Goal: Task Accomplishment & Management: Use online tool/utility

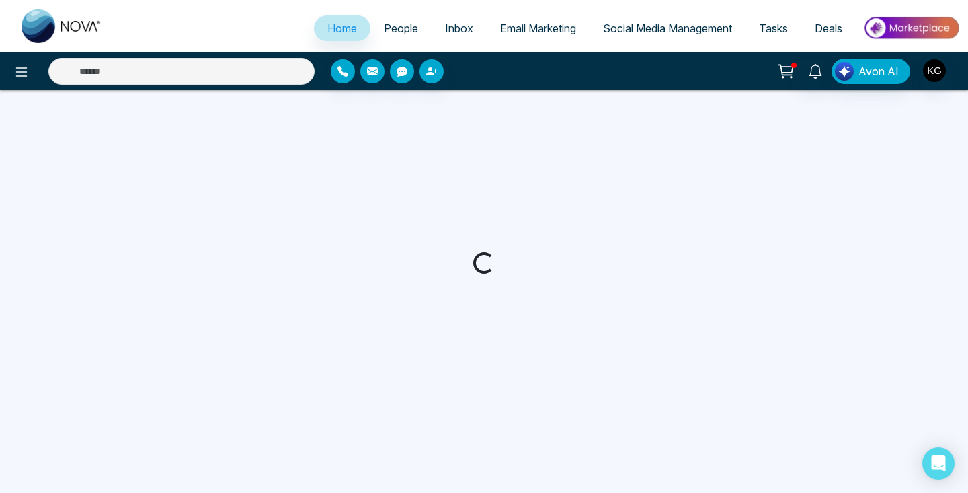
select select "*"
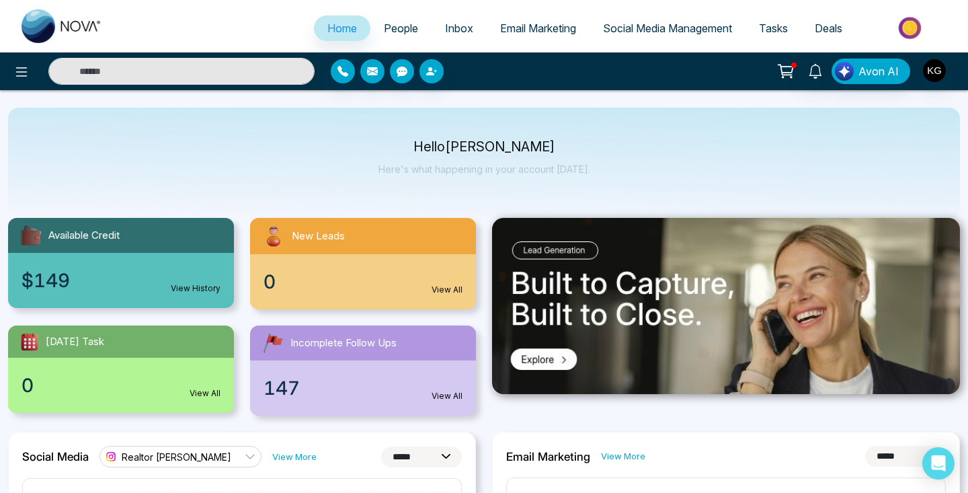
scroll to position [7, 0]
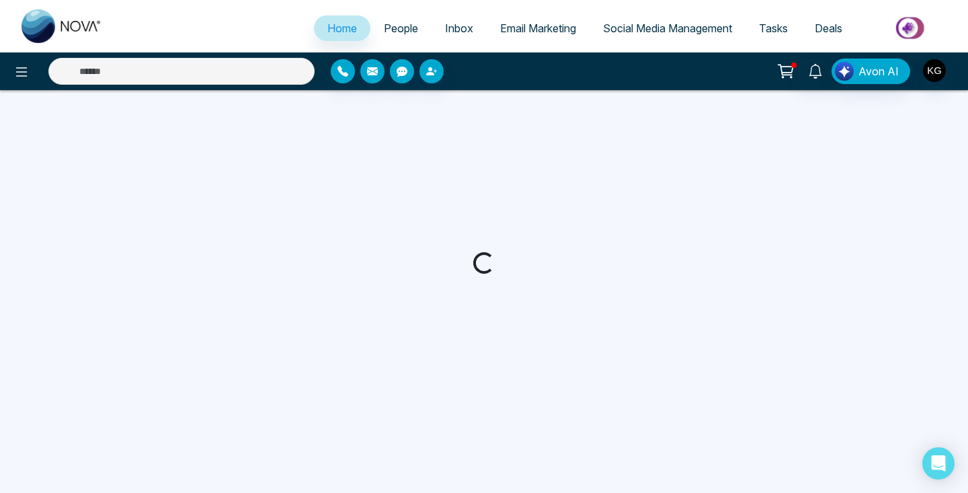
select select "*"
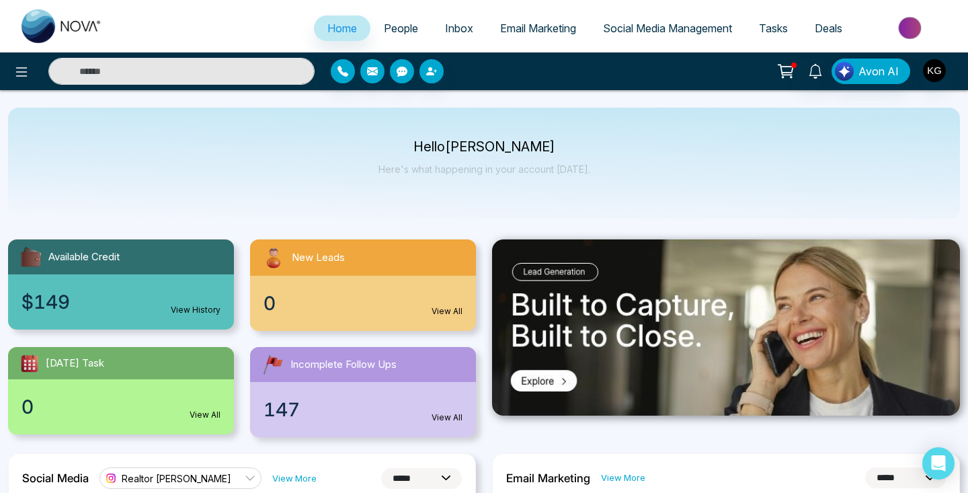
click at [449, 26] on span "Inbox" at bounding box center [459, 28] width 28 height 13
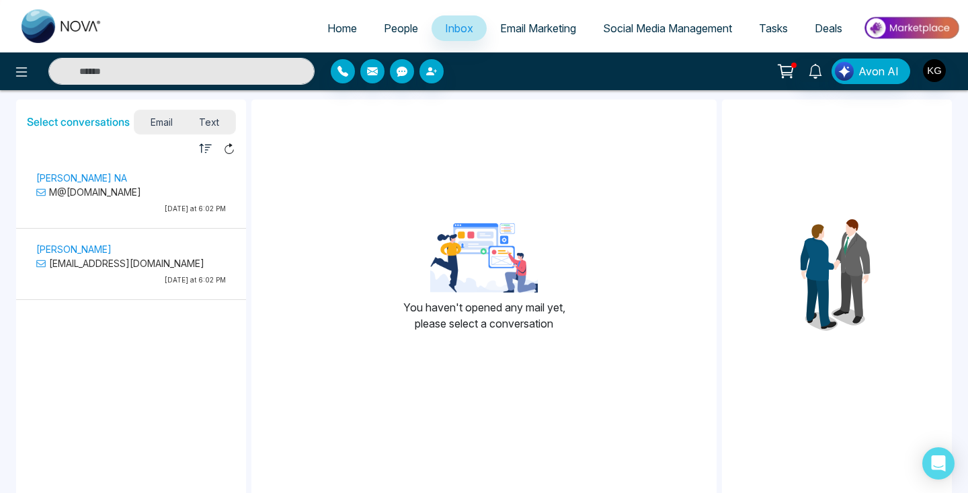
click at [384, 30] on span "People" at bounding box center [401, 28] width 34 height 13
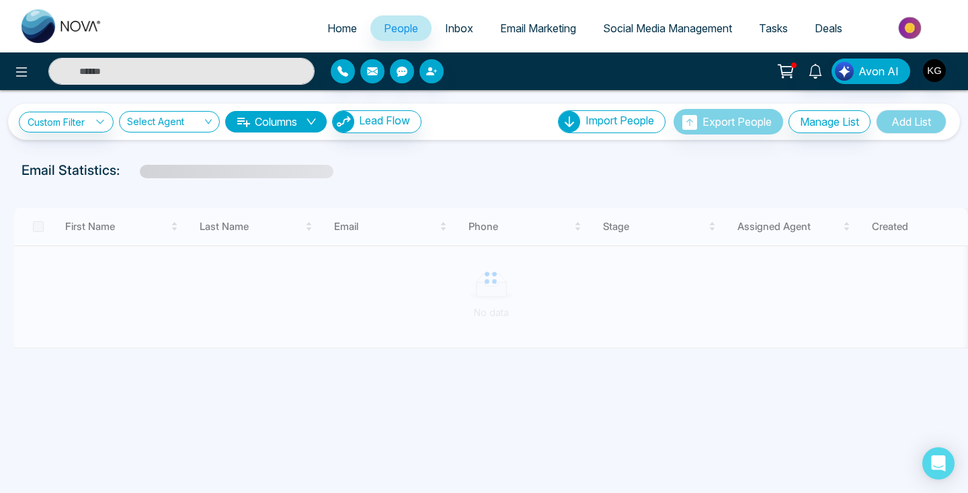
click at [456, 32] on span "Inbox" at bounding box center [459, 28] width 28 height 13
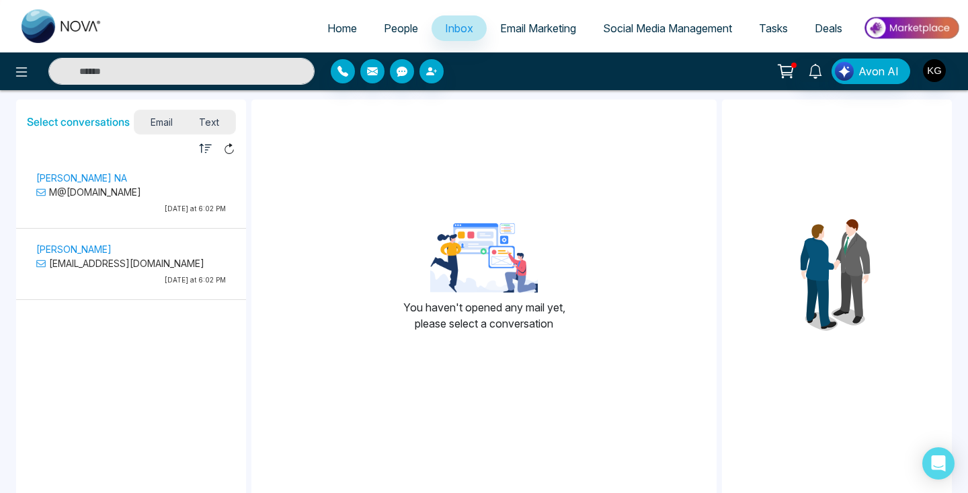
click at [101, 249] on p "Sahil Sharma" at bounding box center [130, 249] width 189 height 14
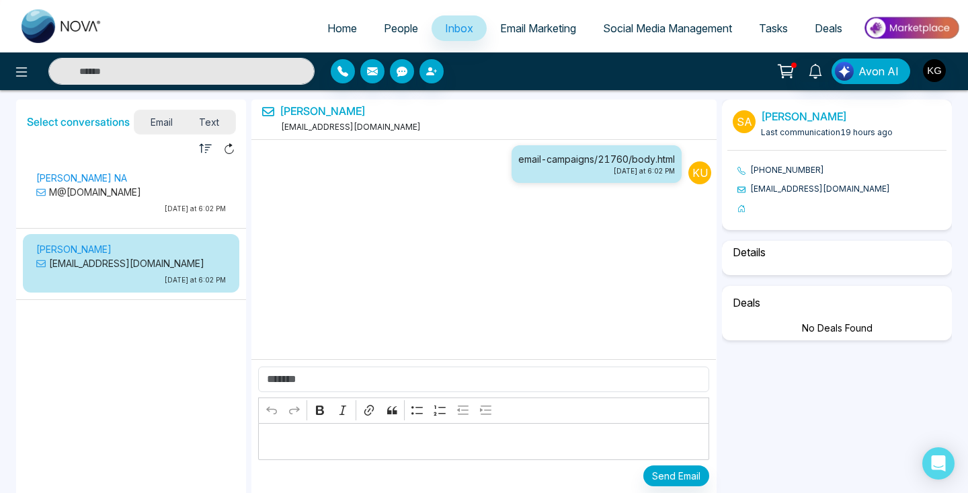
select select "****"
select select "*********"
select select "*****"
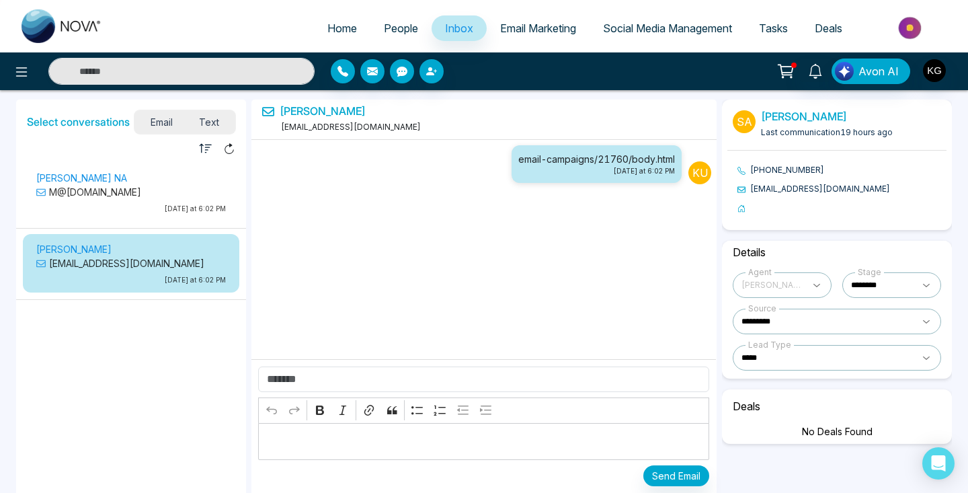
click at [65, 173] on p "Munaf NA" at bounding box center [130, 178] width 189 height 14
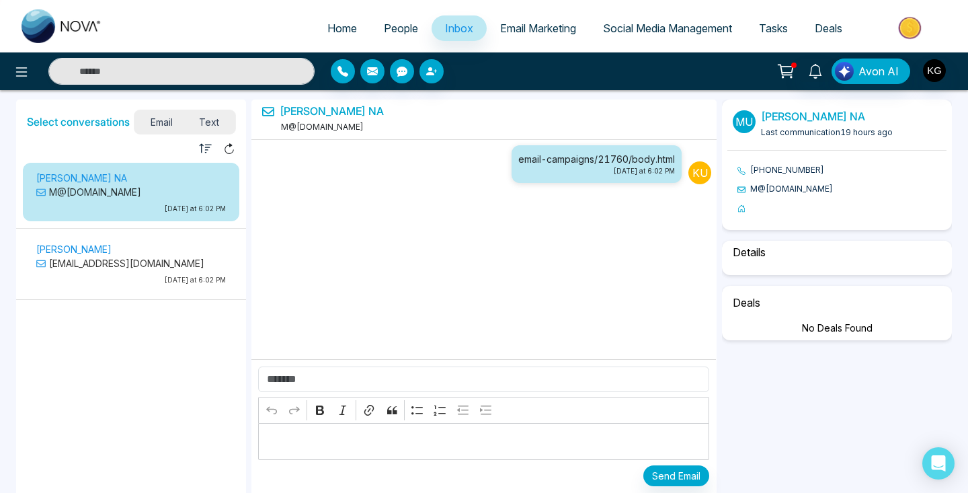
select select "****"
select select "*********"
select select "*****"
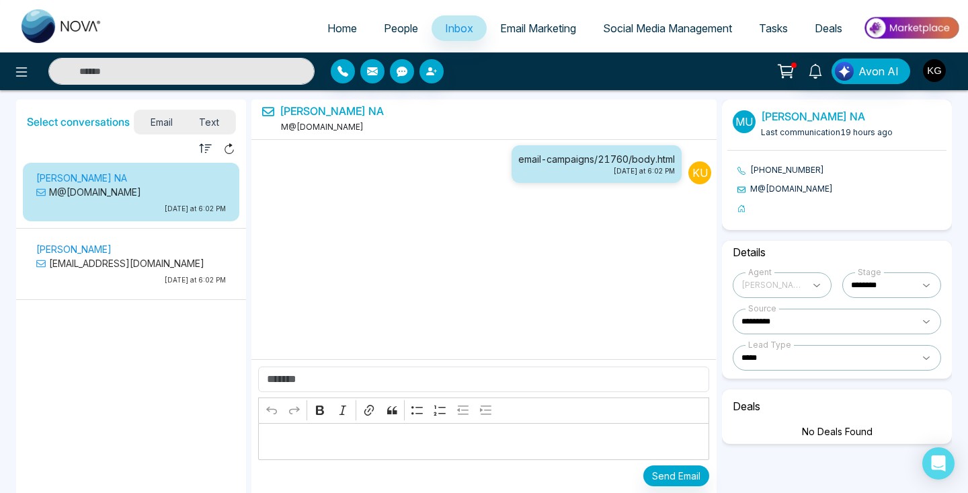
click at [386, 32] on span "People" at bounding box center [401, 28] width 34 height 13
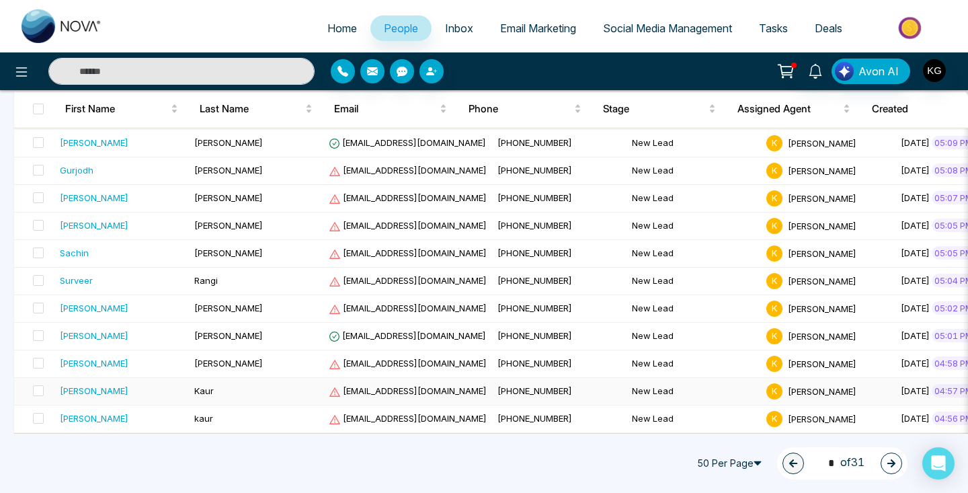
scroll to position [1216, 0]
click at [894, 461] on icon "button" at bounding box center [890, 462] width 9 height 9
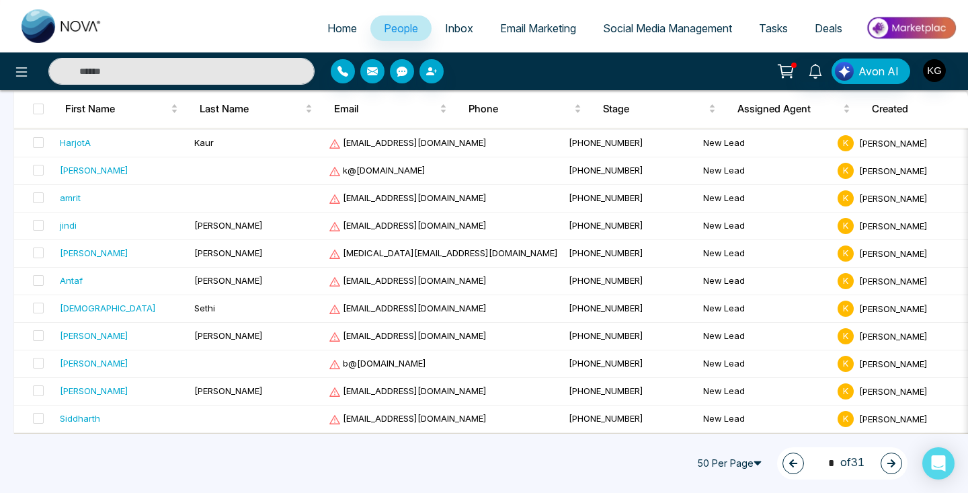
click at [893, 462] on icon "button" at bounding box center [891, 463] width 8 height 8
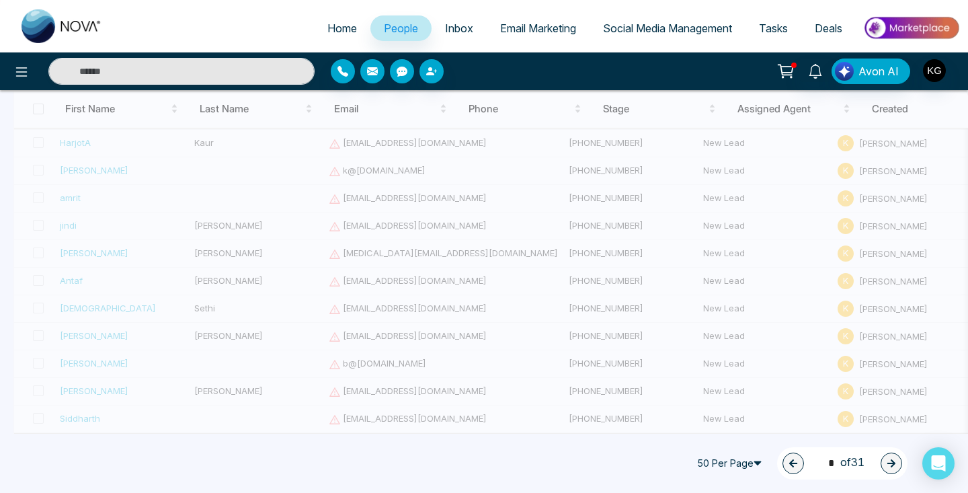
type input "*"
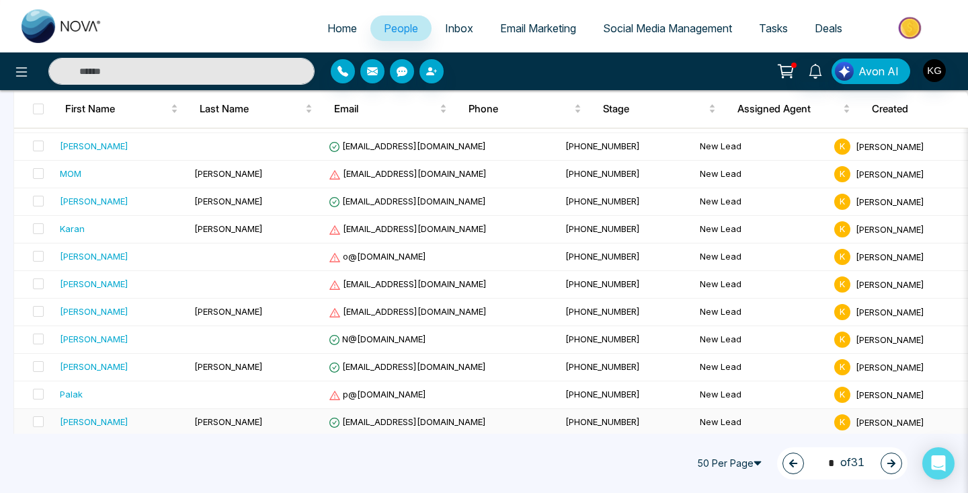
scroll to position [537, 0]
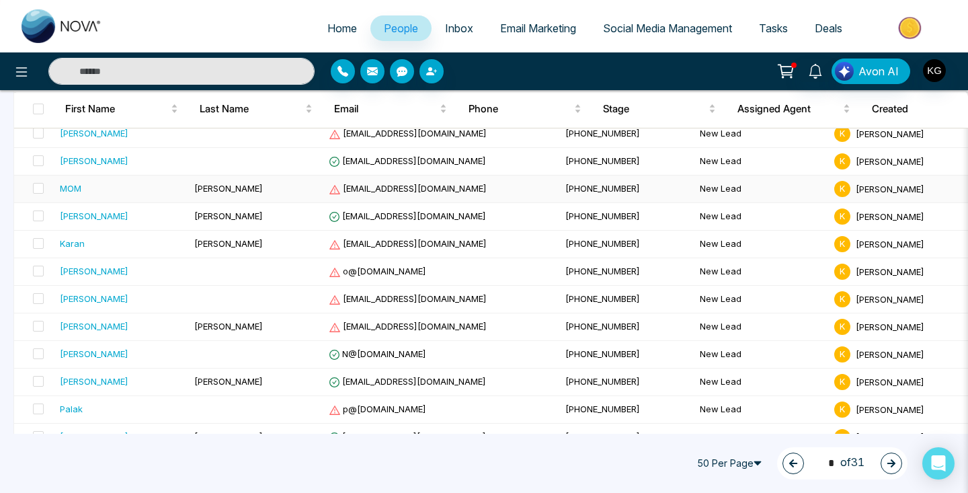
click at [111, 186] on div "MOM" at bounding box center [122, 187] width 124 height 13
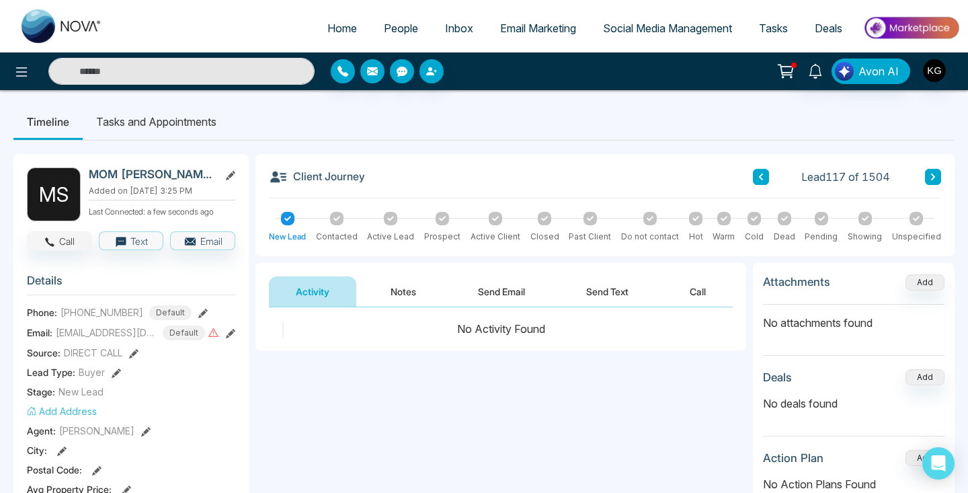
click at [59, 240] on button "Call" at bounding box center [59, 240] width 65 height 19
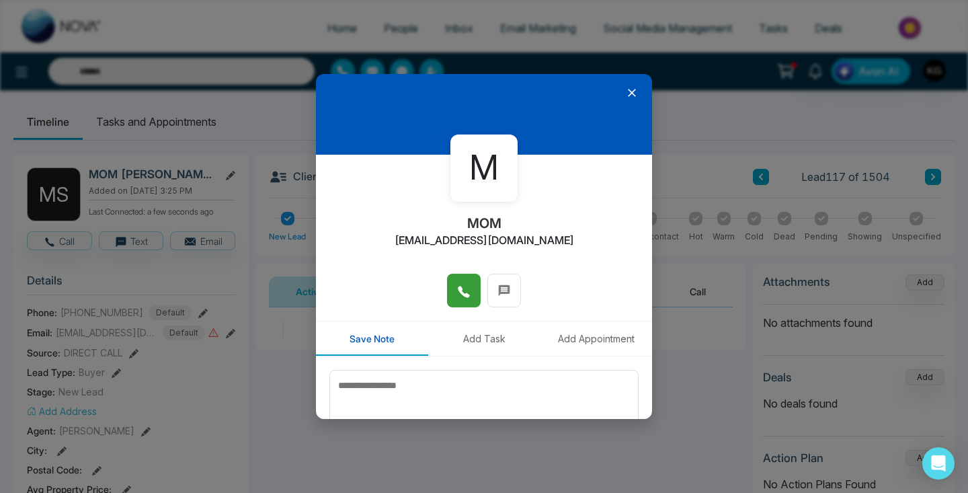
click at [470, 292] on button at bounding box center [464, 290] width 34 height 34
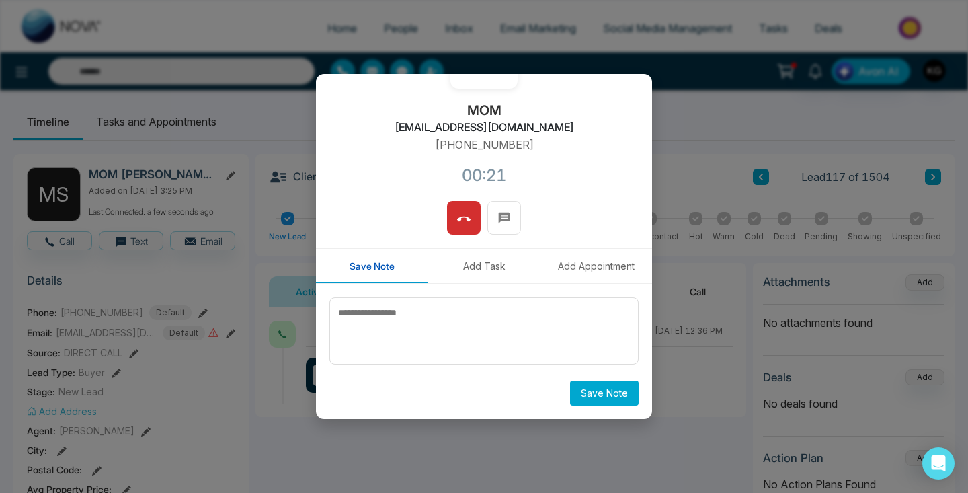
scroll to position [113, 0]
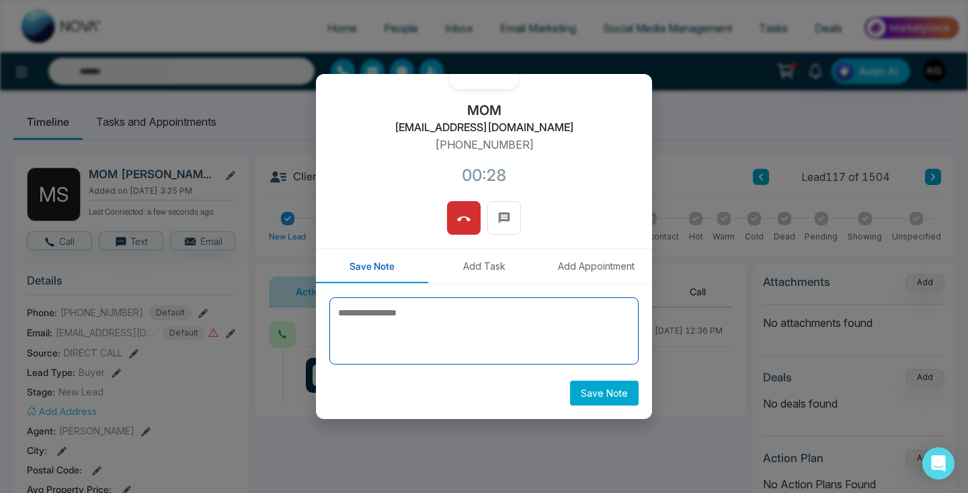
click at [412, 318] on textarea at bounding box center [483, 330] width 309 height 67
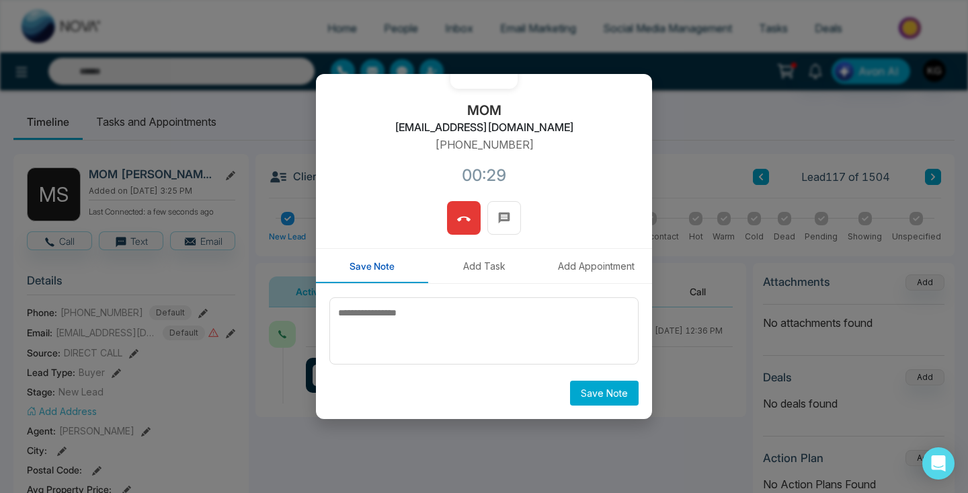
click at [459, 219] on icon at bounding box center [463, 218] width 13 height 5
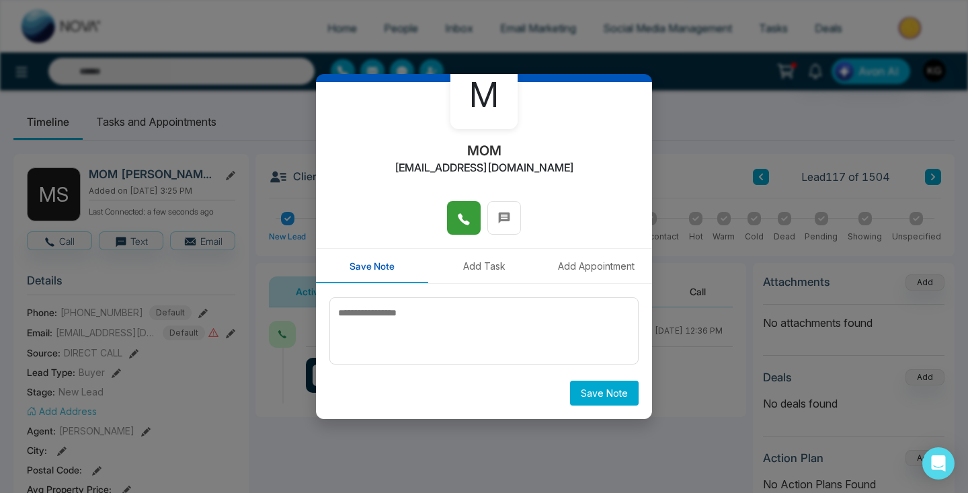
scroll to position [73, 0]
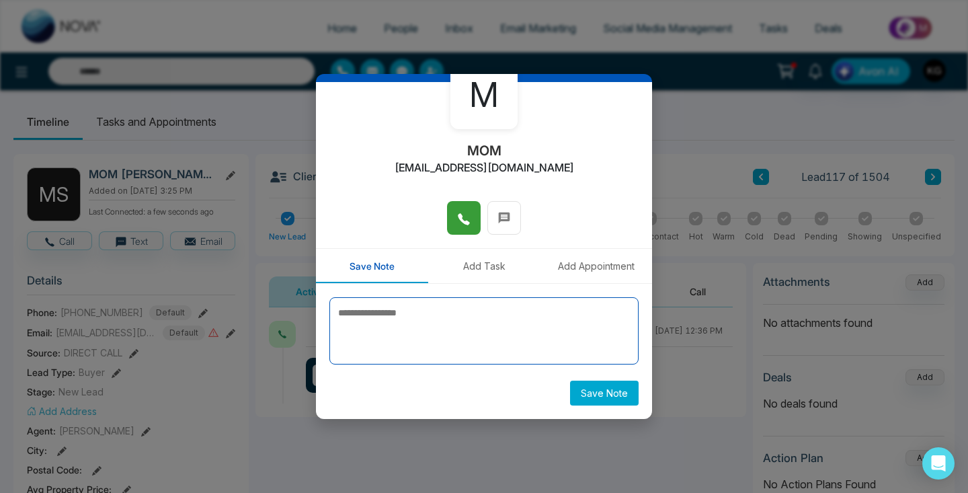
click at [389, 312] on textarea at bounding box center [483, 330] width 309 height 67
type textarea "**********"
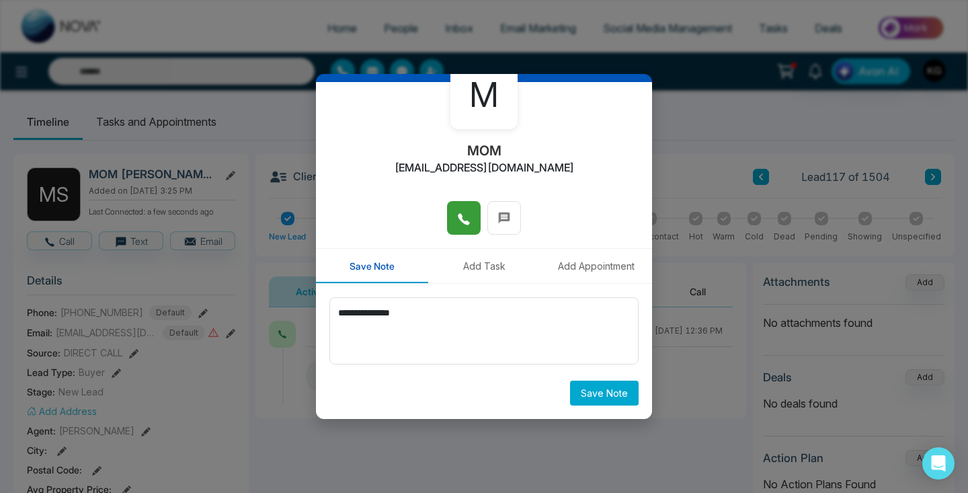
click at [586, 392] on button "Save Note" at bounding box center [604, 392] width 69 height 25
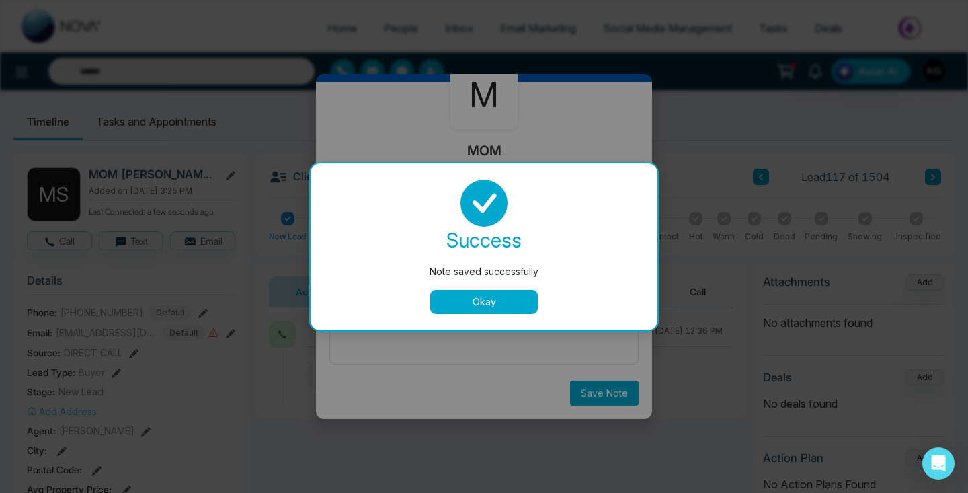
click at [478, 309] on button "Okay" at bounding box center [484, 302] width 108 height 24
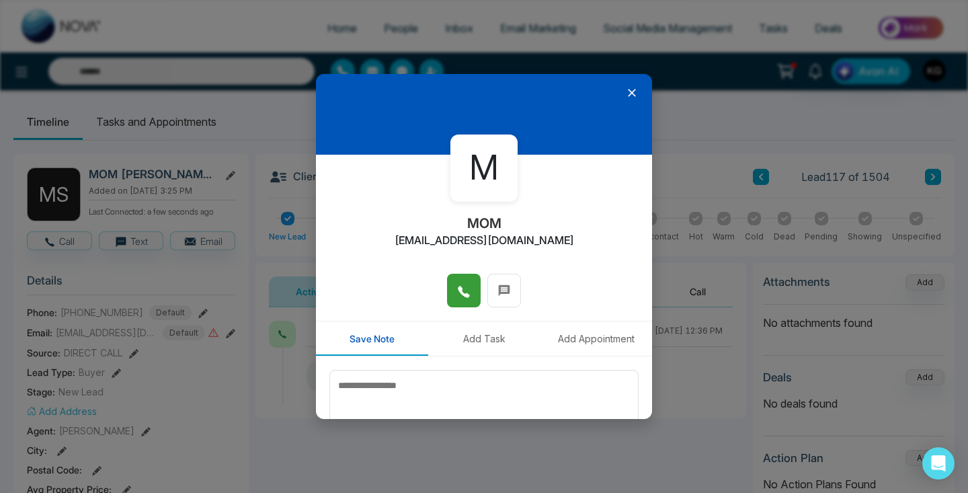
scroll to position [0, 0]
click at [630, 93] on icon at bounding box center [631, 92] width 13 height 13
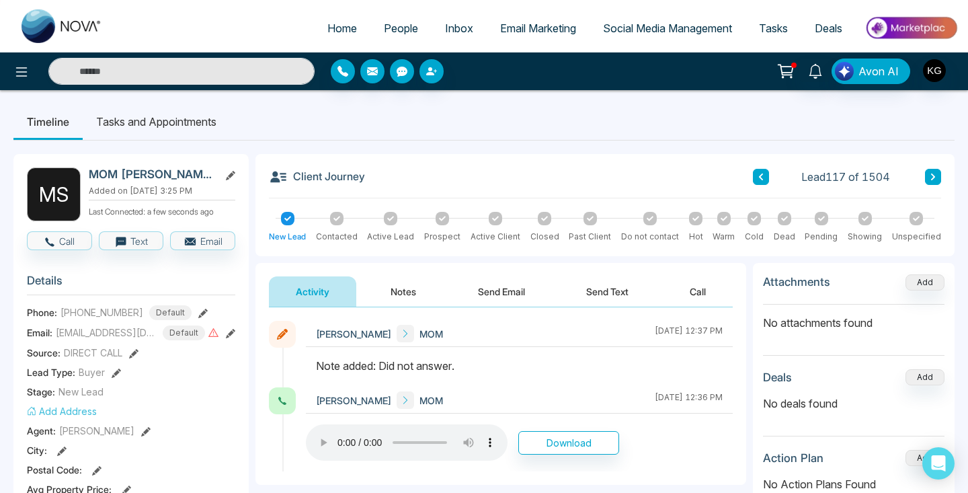
click at [759, 177] on icon at bounding box center [760, 177] width 7 height 8
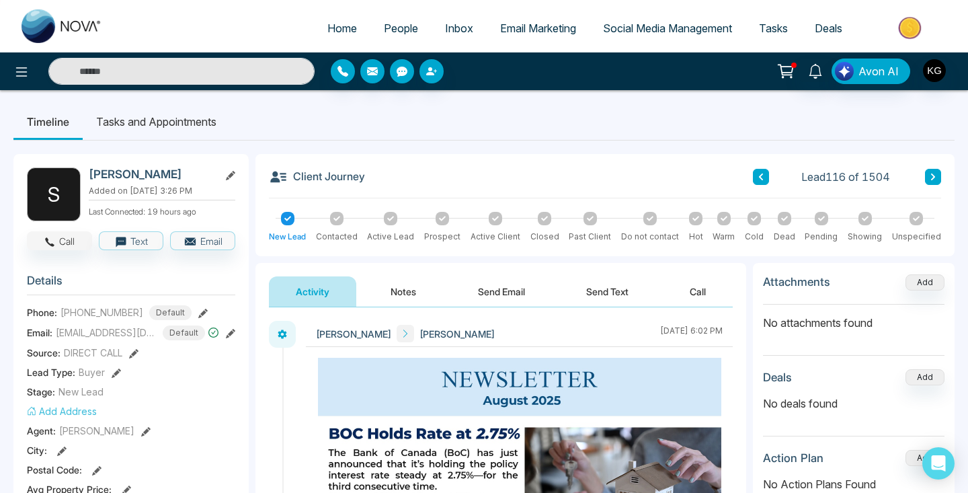
click at [56, 239] on button "Call" at bounding box center [59, 240] width 65 height 19
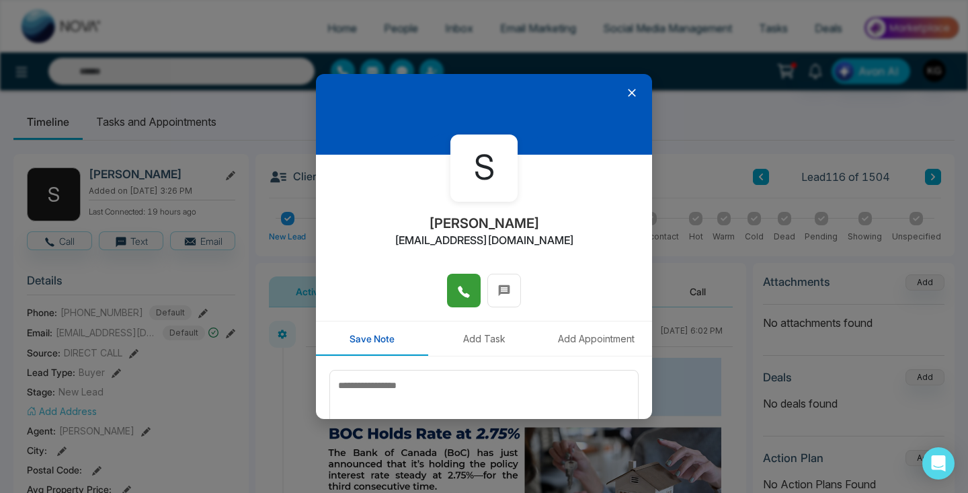
click at [470, 283] on button at bounding box center [464, 290] width 34 height 34
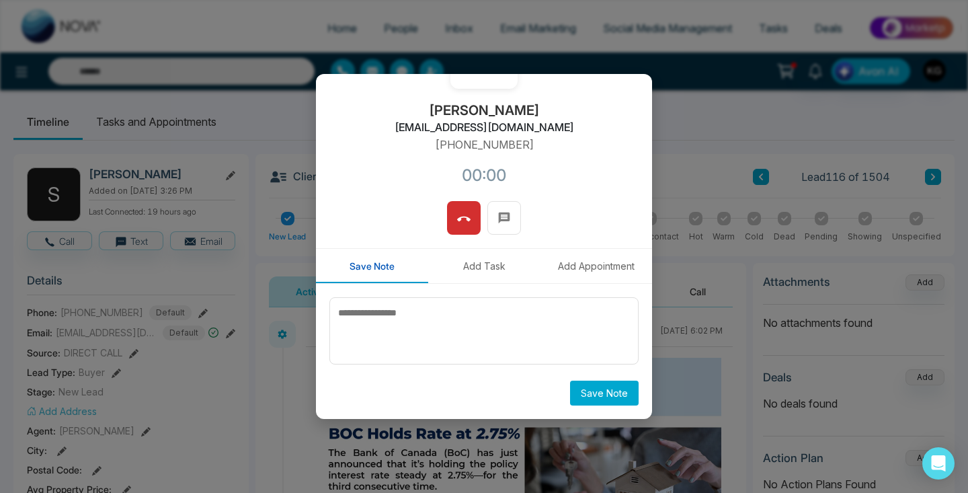
scroll to position [113, 0]
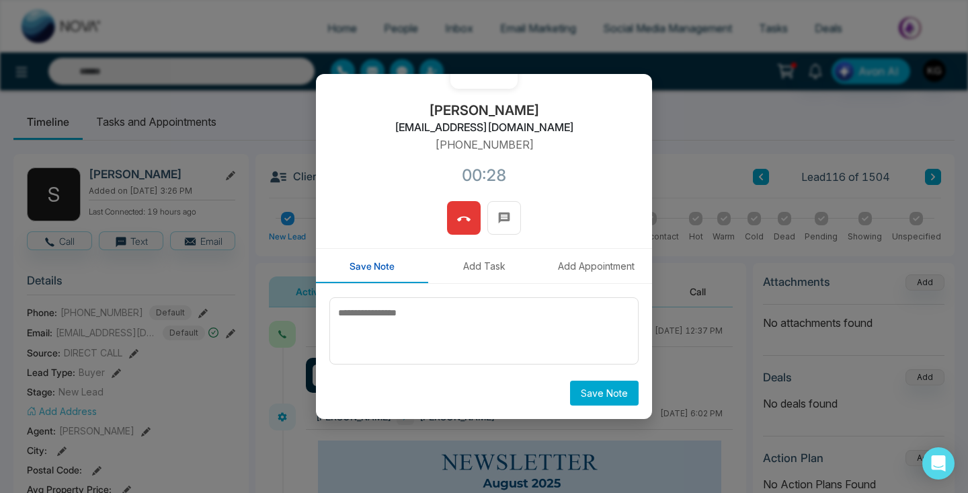
click at [464, 225] on icon at bounding box center [463, 218] width 13 height 13
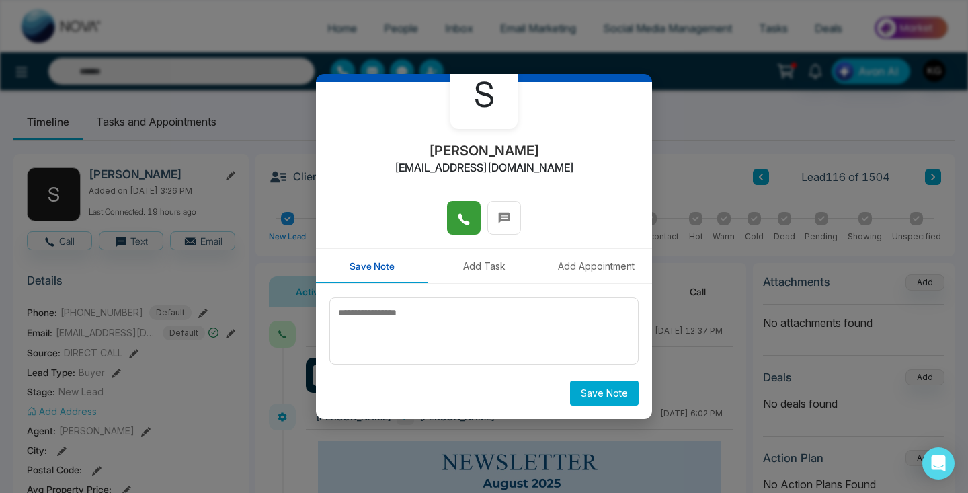
scroll to position [73, 0]
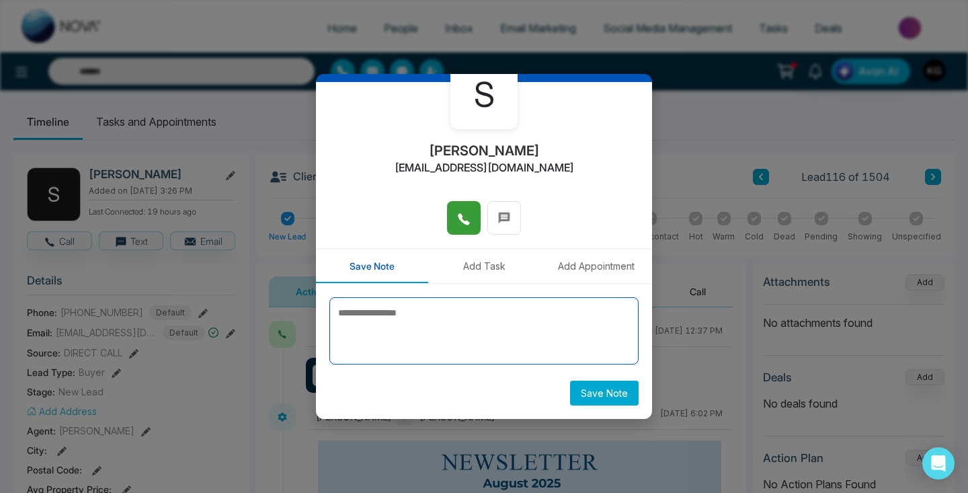
click at [395, 317] on textarea at bounding box center [483, 330] width 309 height 67
type textarea "**********"
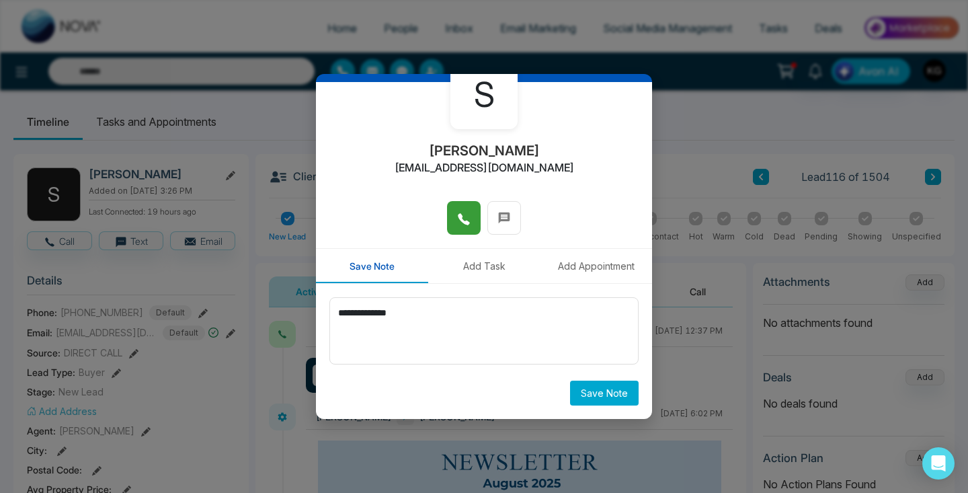
click at [608, 389] on button "Save Note" at bounding box center [604, 392] width 69 height 25
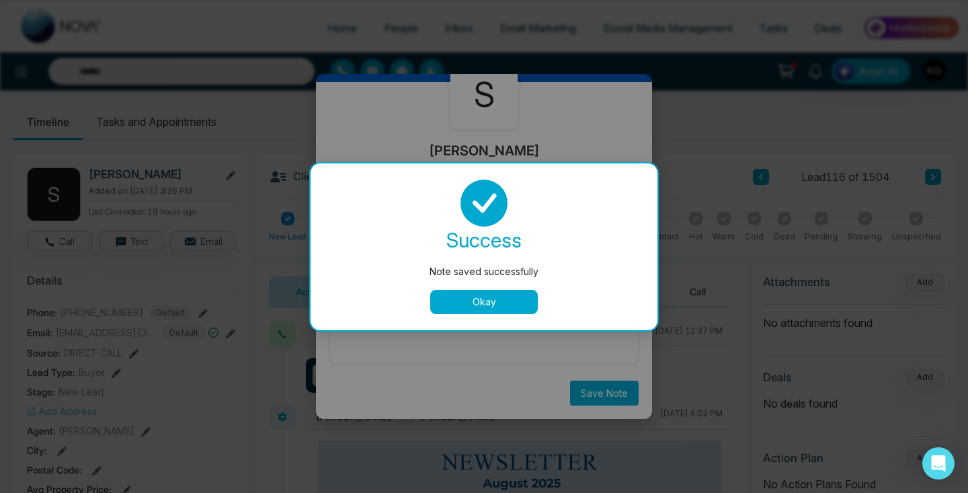
click at [476, 304] on button "Okay" at bounding box center [484, 302] width 108 height 24
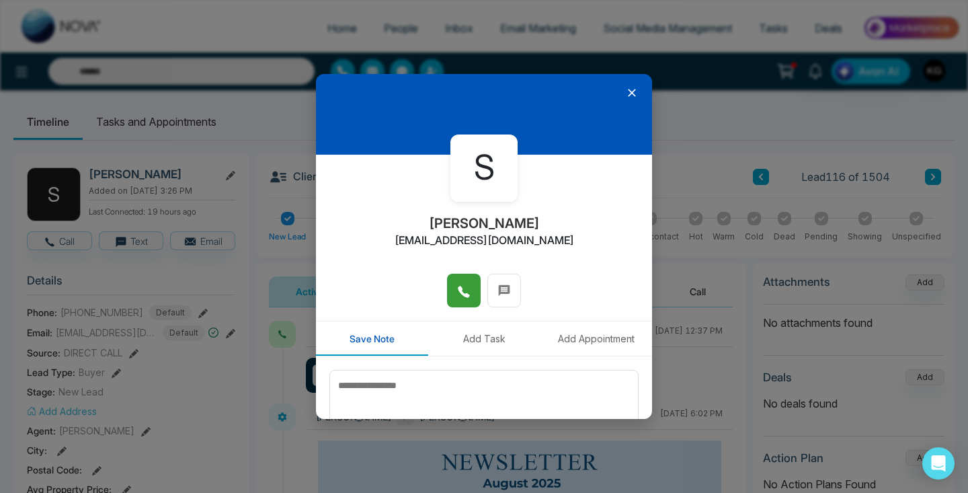
scroll to position [0, 0]
click at [634, 89] on icon at bounding box center [631, 92] width 13 height 13
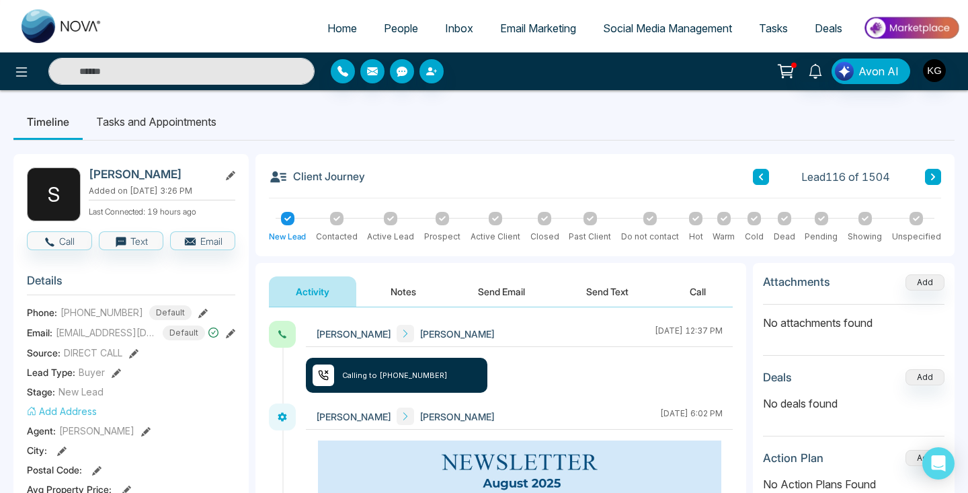
click at [760, 176] on icon at bounding box center [761, 176] width 4 height 7
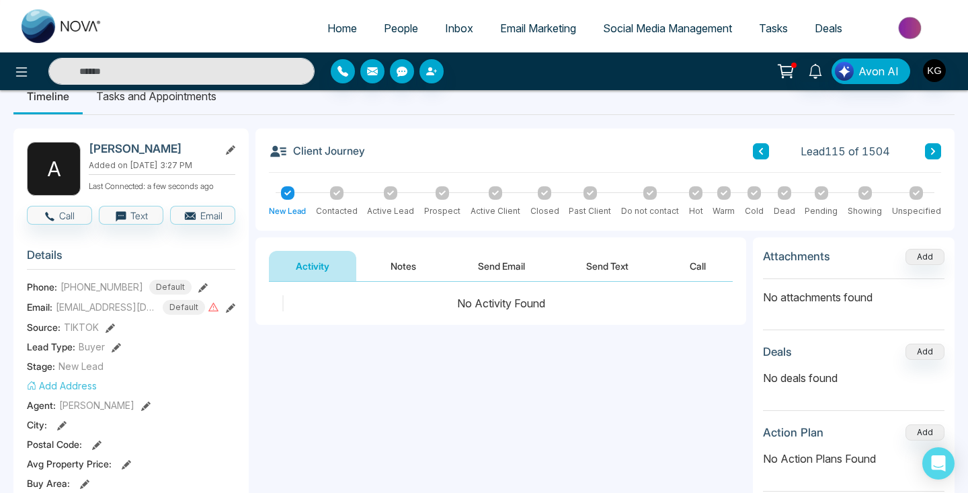
scroll to position [26, 0]
click at [62, 208] on button "Call" at bounding box center [59, 214] width 65 height 19
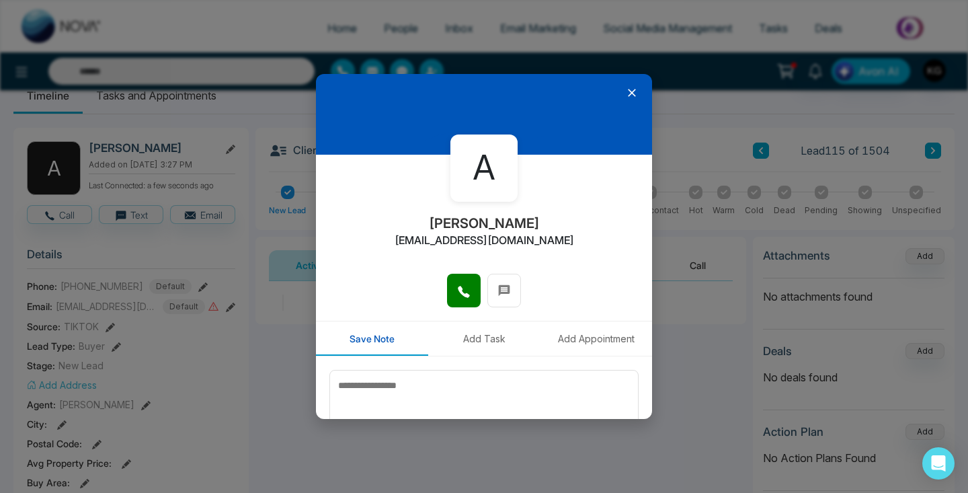
click at [632, 91] on icon at bounding box center [631, 92] width 13 height 13
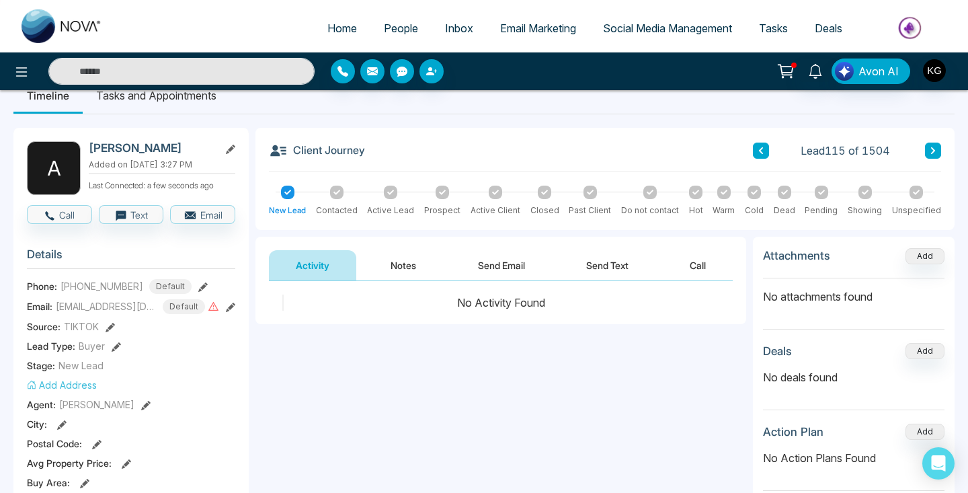
click at [760, 153] on icon at bounding box center [760, 150] width 7 height 8
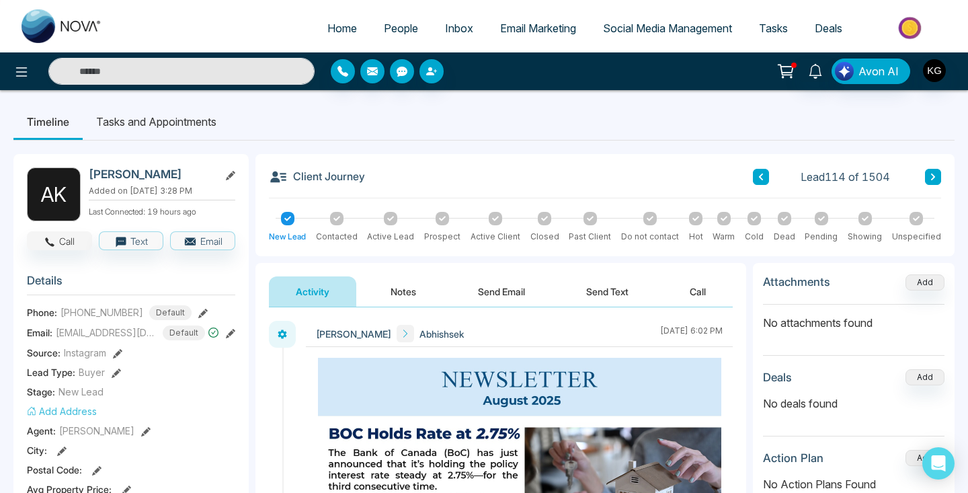
click at [66, 237] on button "Call" at bounding box center [59, 240] width 65 height 19
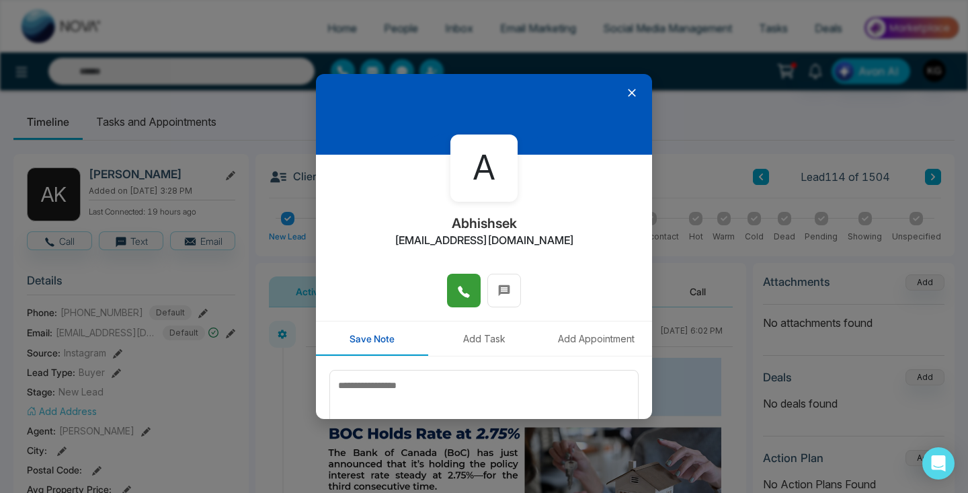
click at [466, 290] on icon at bounding box center [463, 291] width 13 height 13
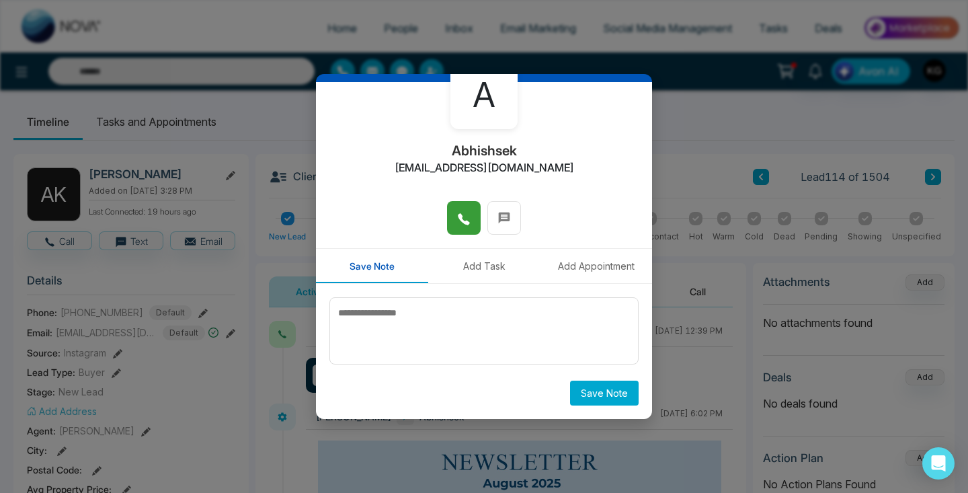
scroll to position [73, 0]
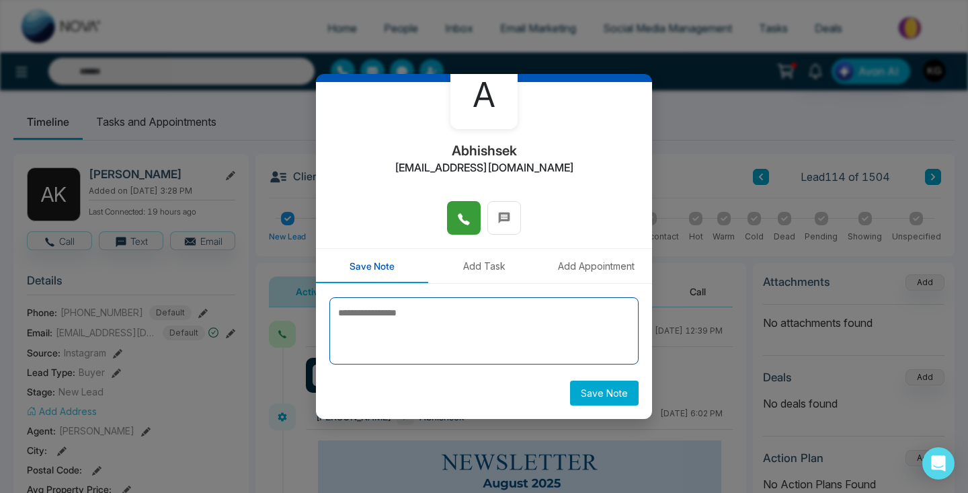
click at [376, 334] on textarea at bounding box center [483, 330] width 309 height 67
type textarea "*"
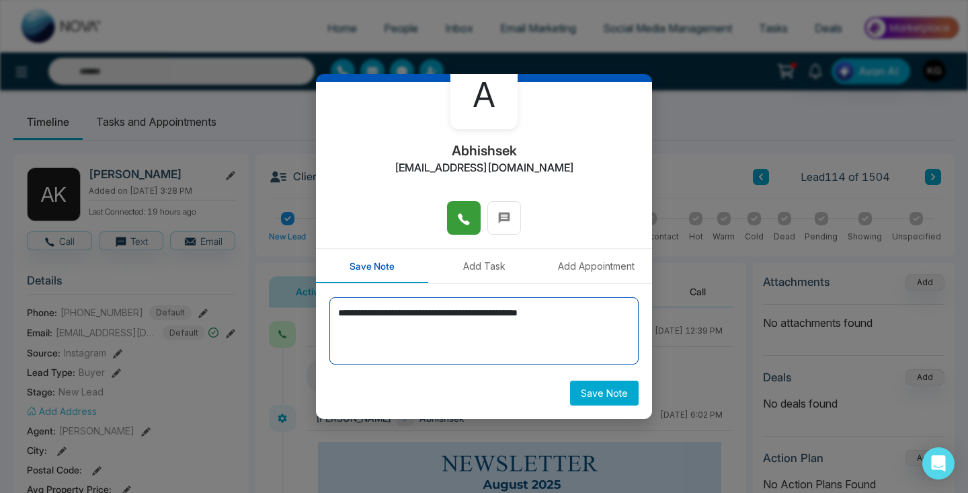
type textarea "**********"
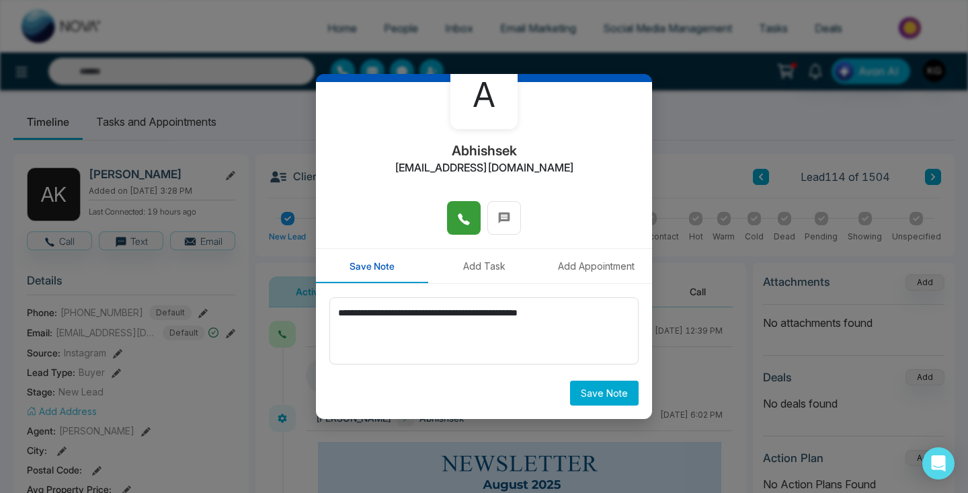
click at [593, 395] on button "Save Note" at bounding box center [604, 392] width 69 height 25
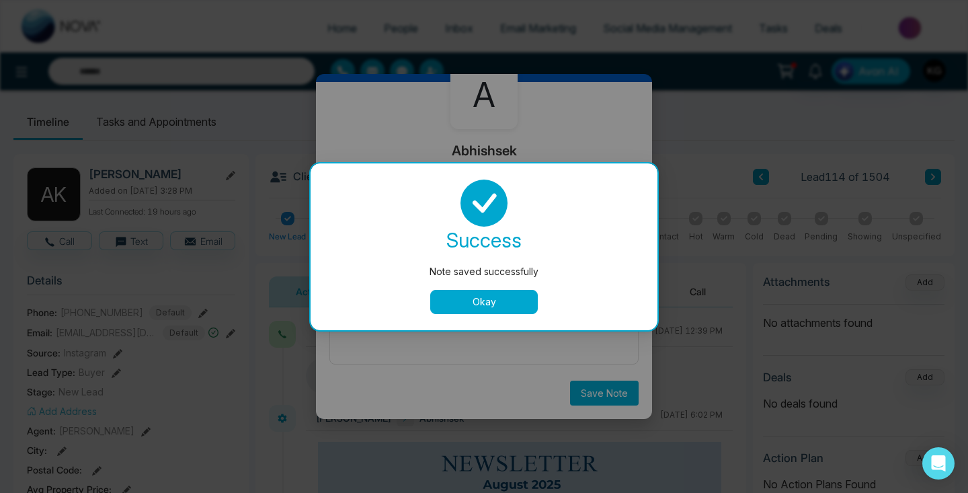
click at [506, 298] on button "Okay" at bounding box center [484, 302] width 108 height 24
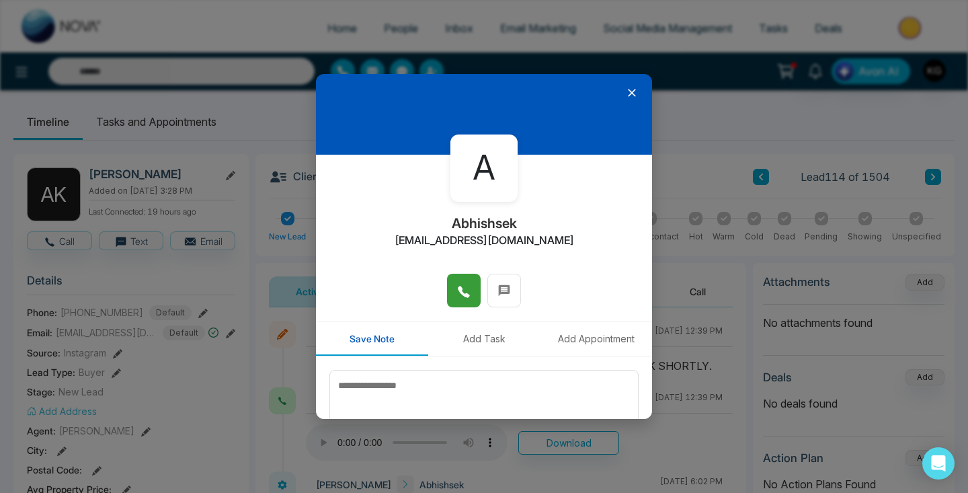
scroll to position [0, 0]
click at [634, 95] on icon at bounding box center [632, 93] width 8 height 8
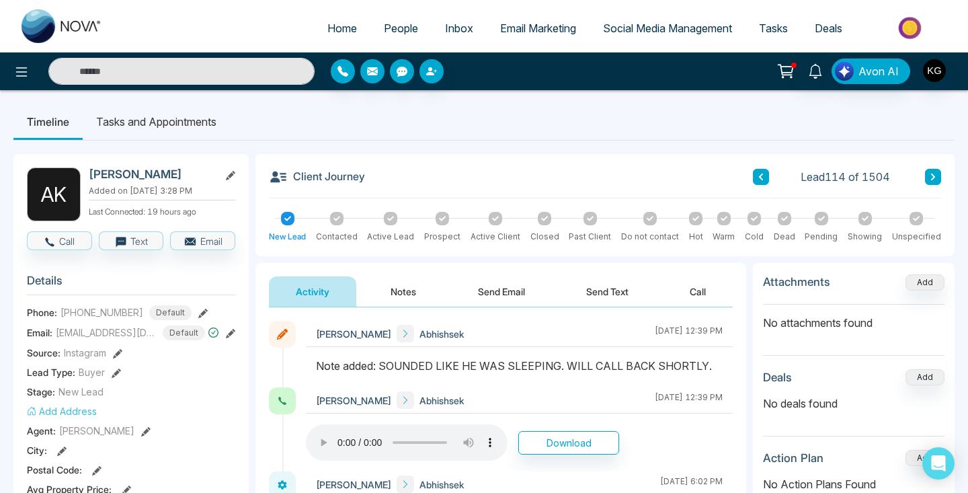
click at [340, 213] on div at bounding box center [336, 218] width 13 height 13
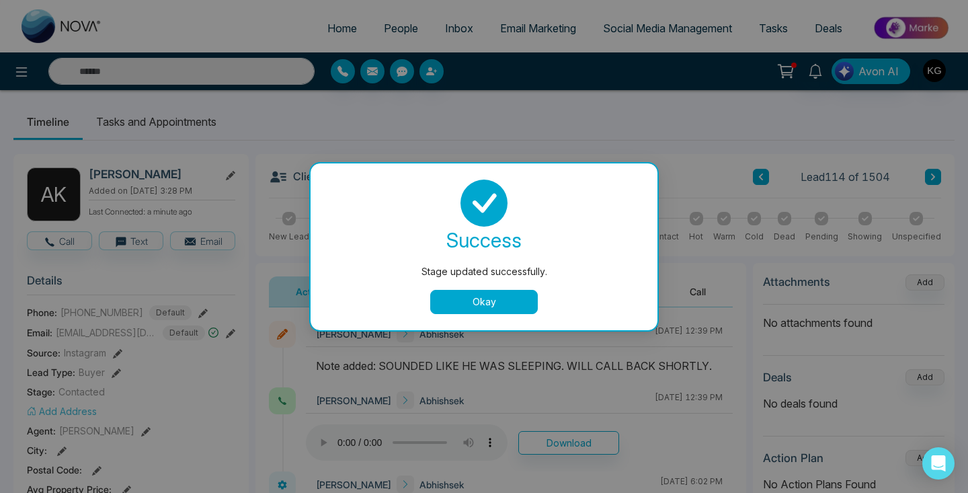
click at [515, 310] on button "Okay" at bounding box center [484, 302] width 108 height 24
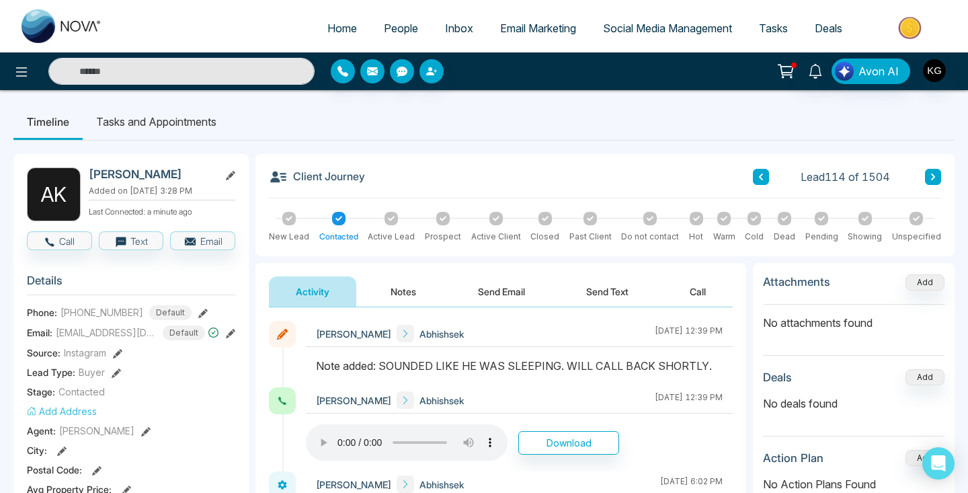
click at [763, 178] on icon at bounding box center [760, 177] width 7 height 8
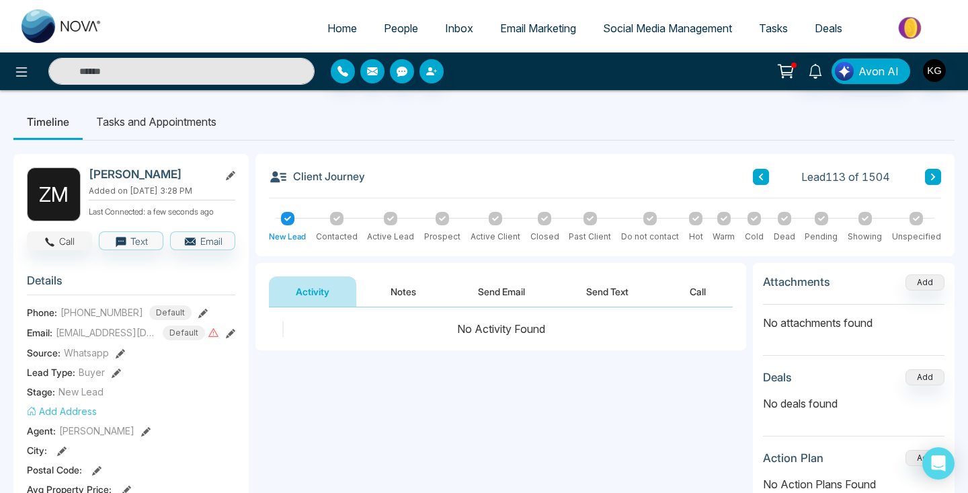
click at [75, 247] on button "Call" at bounding box center [59, 240] width 65 height 19
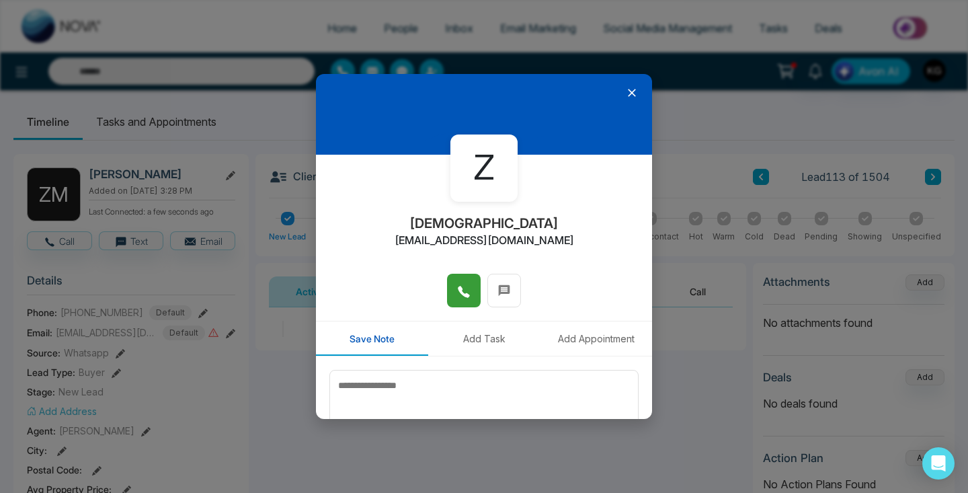
click at [467, 290] on icon at bounding box center [463, 291] width 13 height 13
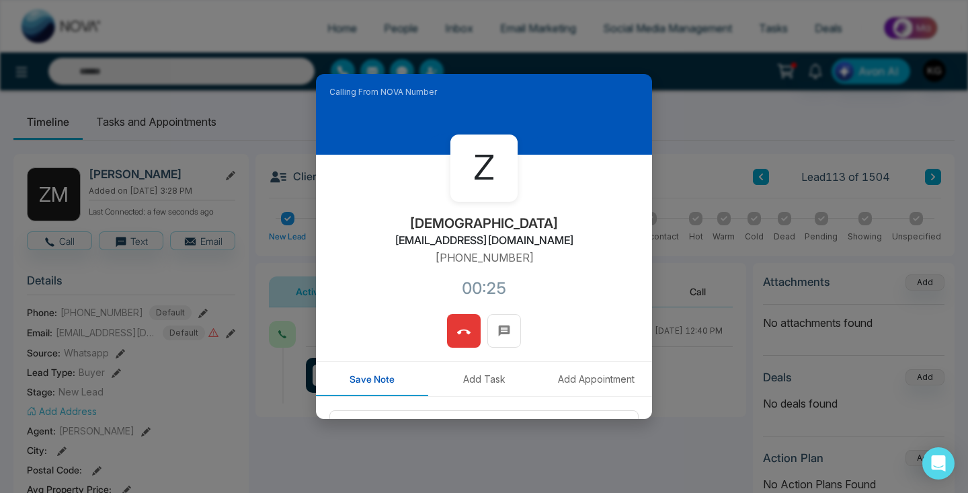
click at [466, 324] on span at bounding box center [463, 331] width 13 height 20
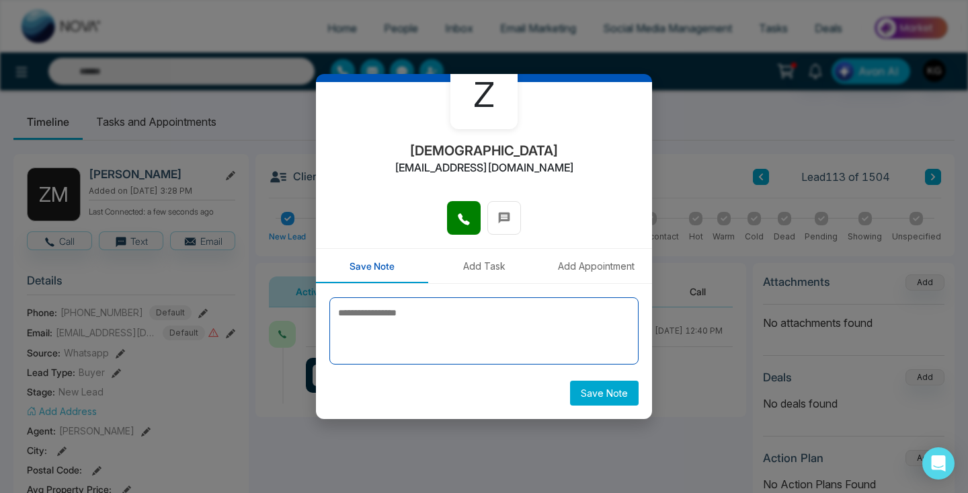
click at [417, 328] on textarea at bounding box center [483, 330] width 309 height 67
type textarea "**********"
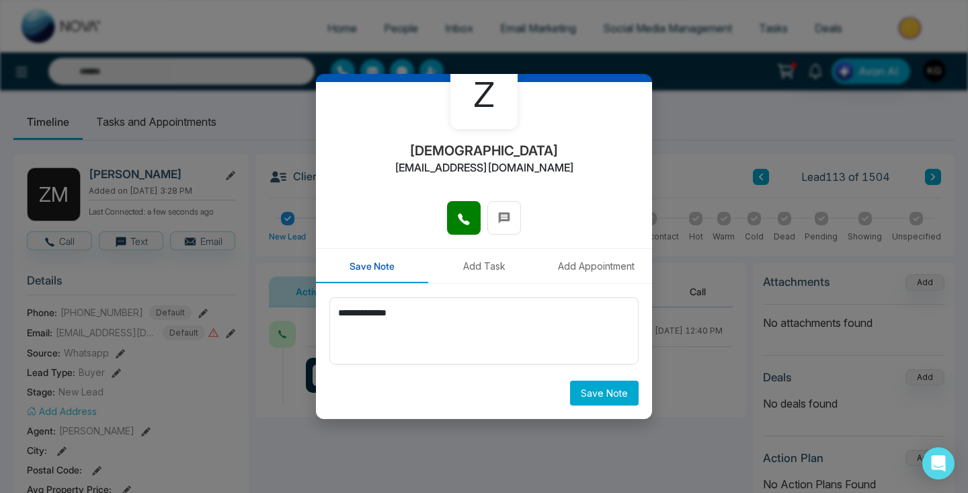
click at [597, 391] on button "Save Note" at bounding box center [604, 392] width 69 height 25
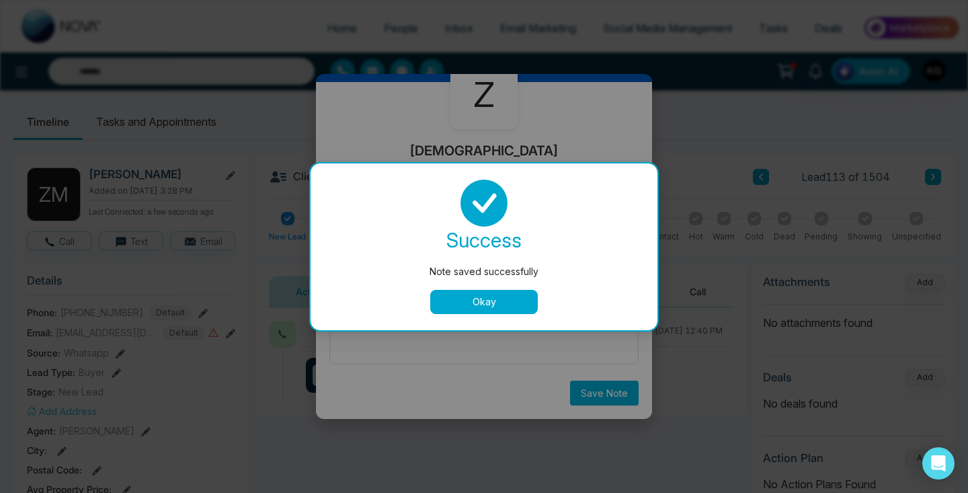
scroll to position [0, 0]
click at [500, 306] on button "Okay" at bounding box center [484, 302] width 108 height 24
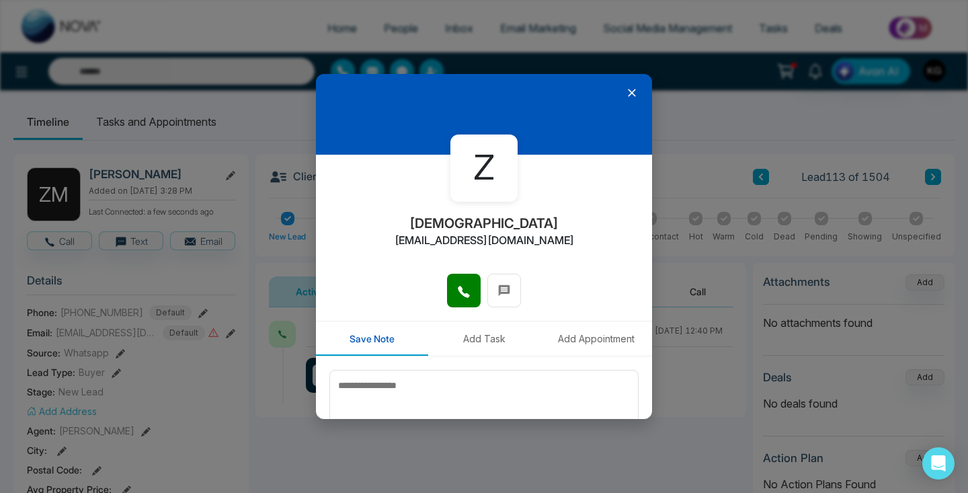
click at [633, 95] on icon at bounding box center [631, 92] width 13 height 13
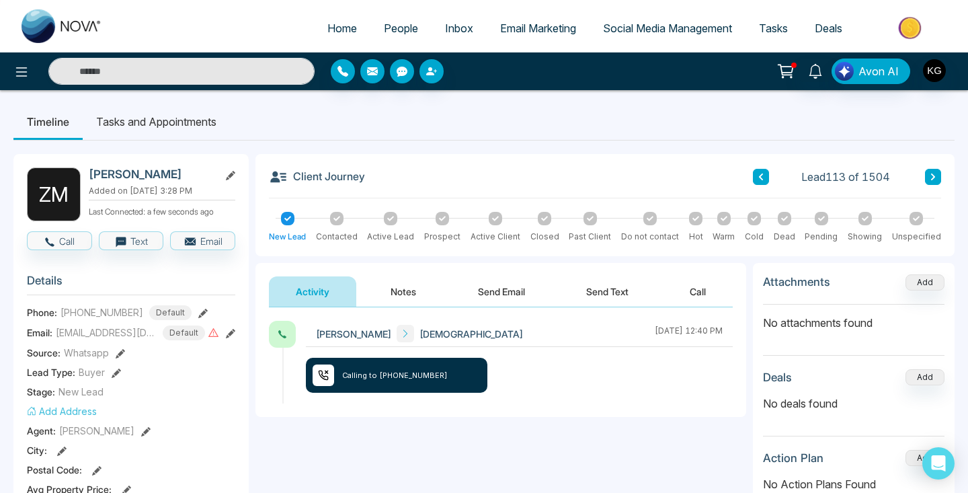
click at [763, 175] on icon at bounding box center [760, 177] width 7 height 8
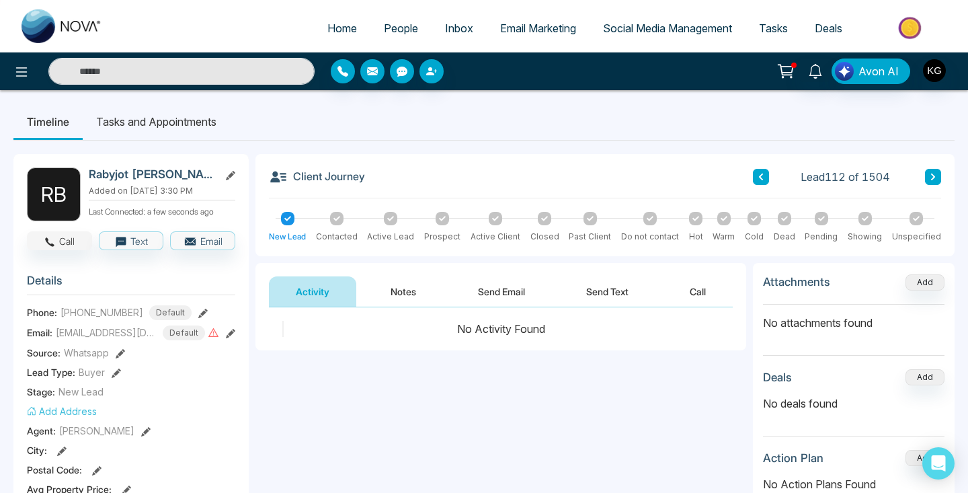
click at [49, 240] on icon "button" at bounding box center [50, 242] width 12 height 12
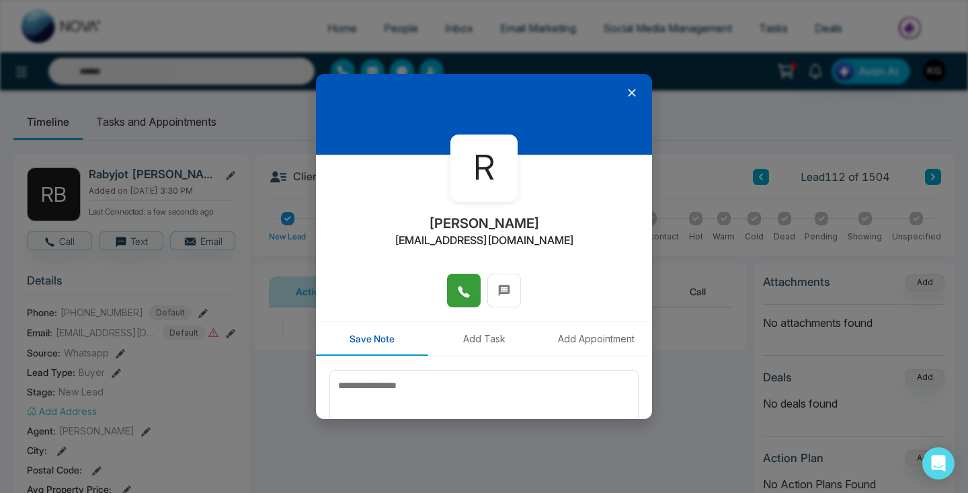
click at [472, 284] on button at bounding box center [464, 290] width 34 height 34
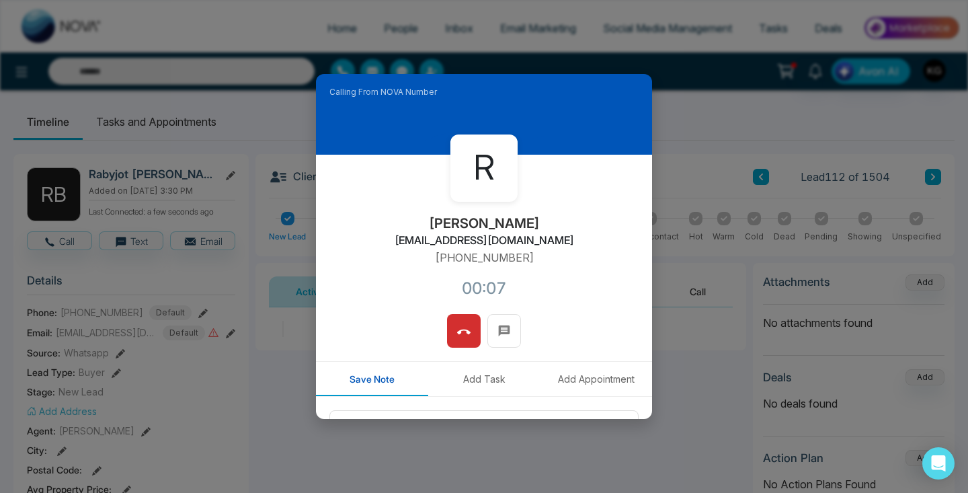
scroll to position [67, 0]
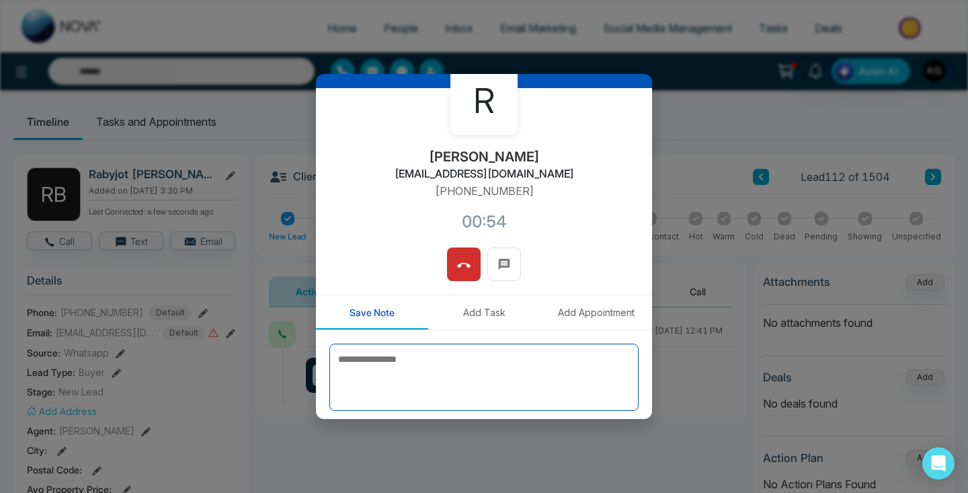
click at [407, 355] on textarea at bounding box center [483, 376] width 309 height 67
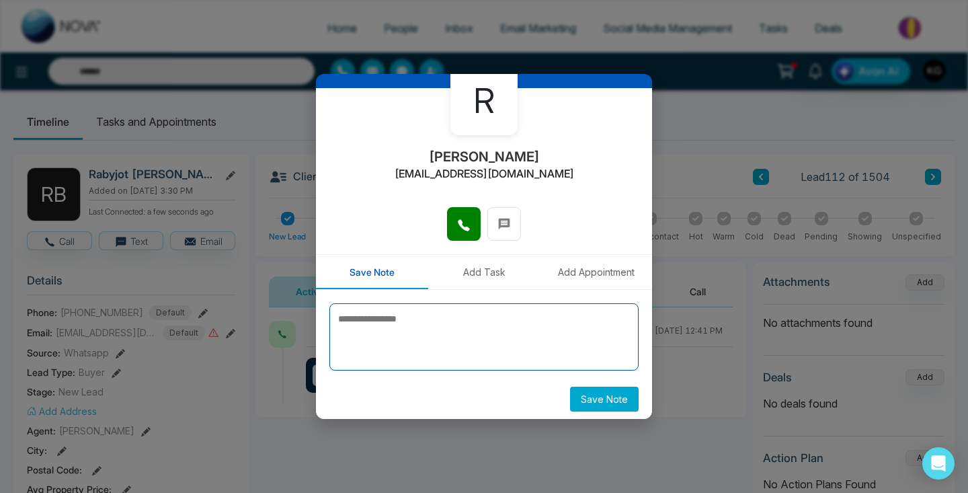
type textarea "*"
type textarea "**********"
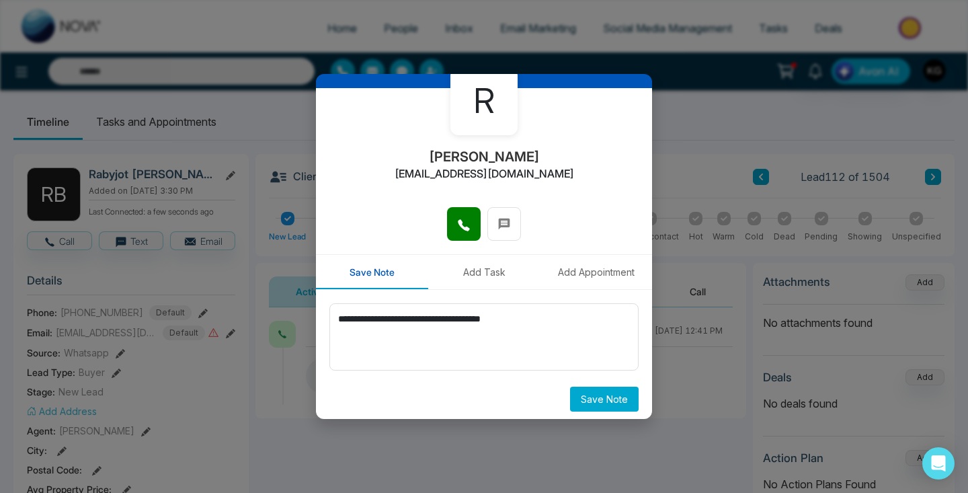
click at [607, 396] on button "Save Note" at bounding box center [604, 398] width 69 height 25
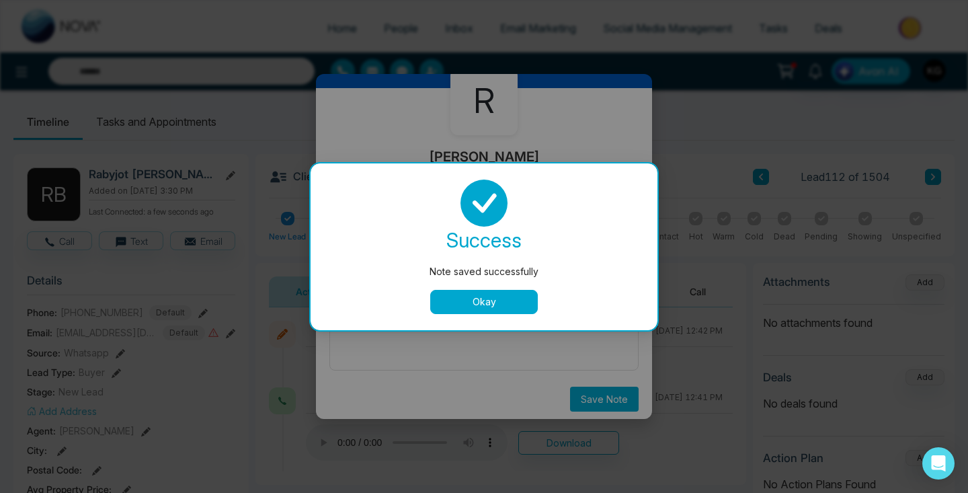
click at [499, 300] on button "Okay" at bounding box center [484, 302] width 108 height 24
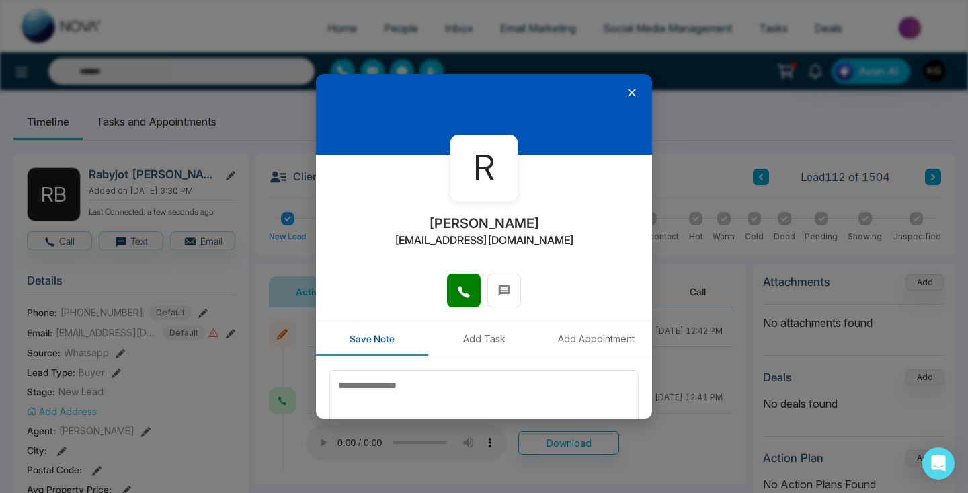
scroll to position [0, 0]
click at [628, 96] on icon at bounding box center [632, 93] width 8 height 8
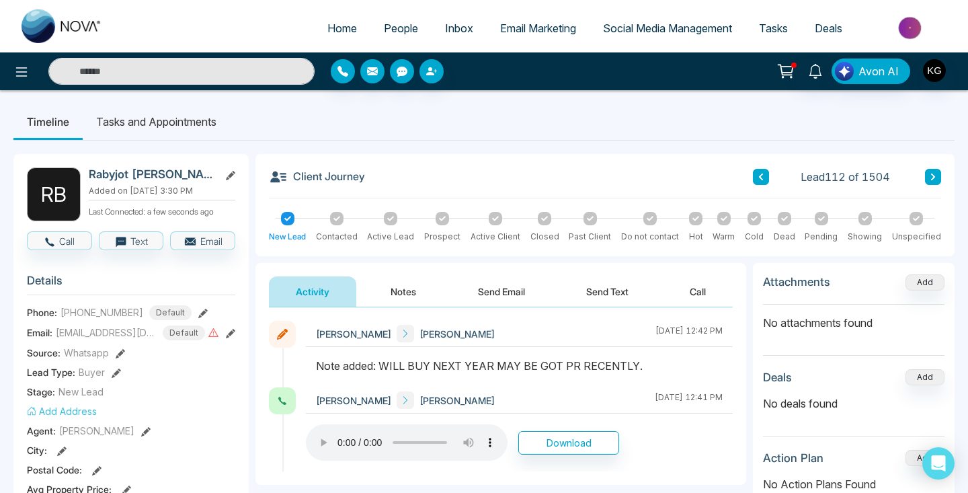
click at [335, 220] on icon at bounding box center [336, 218] width 7 height 7
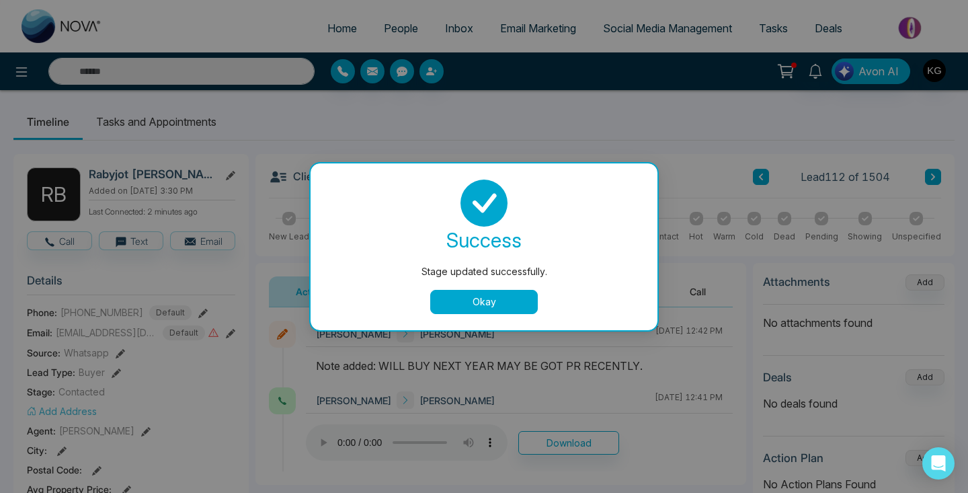
click at [517, 303] on button "Okay" at bounding box center [484, 302] width 108 height 24
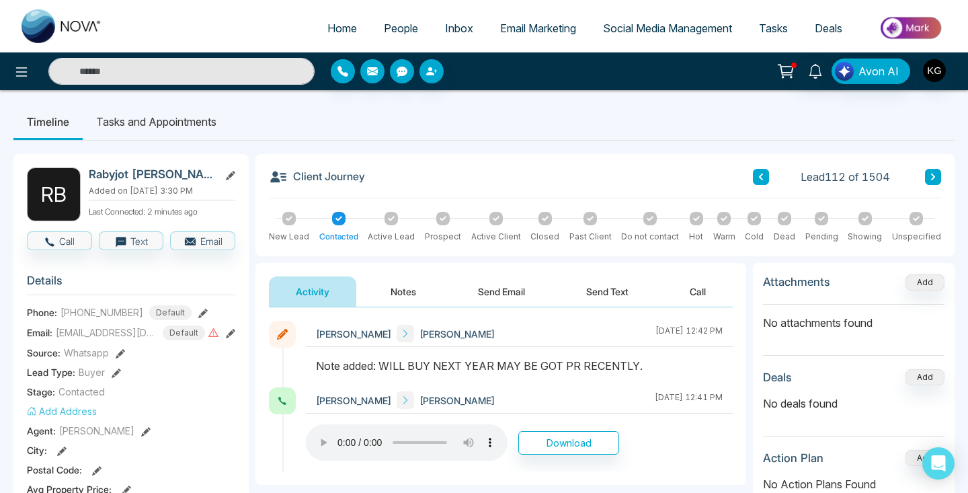
click at [761, 181] on button at bounding box center [761, 177] width 16 height 16
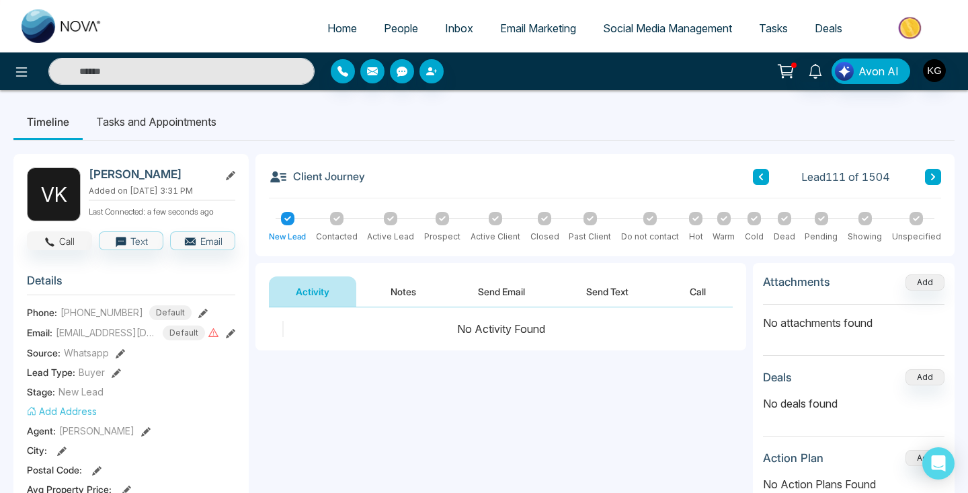
click at [56, 245] on button "Call" at bounding box center [59, 240] width 65 height 19
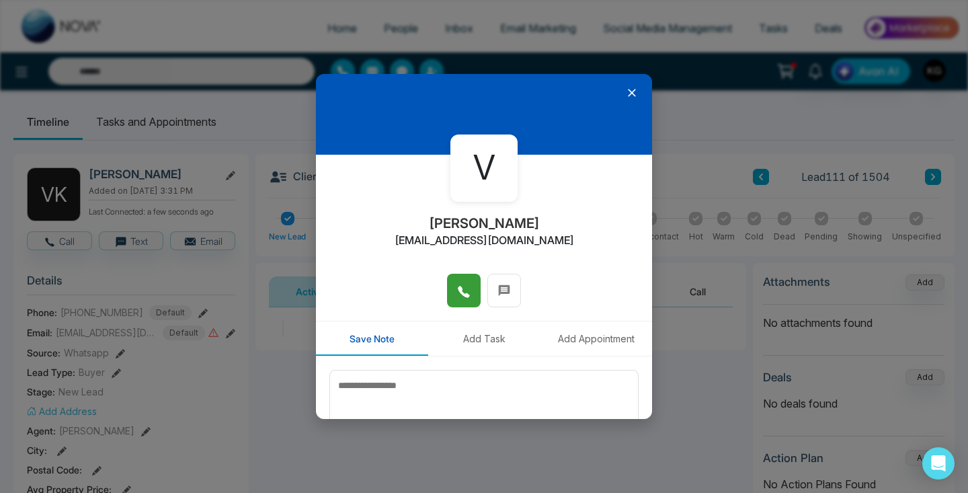
click at [464, 288] on icon at bounding box center [463, 291] width 13 height 13
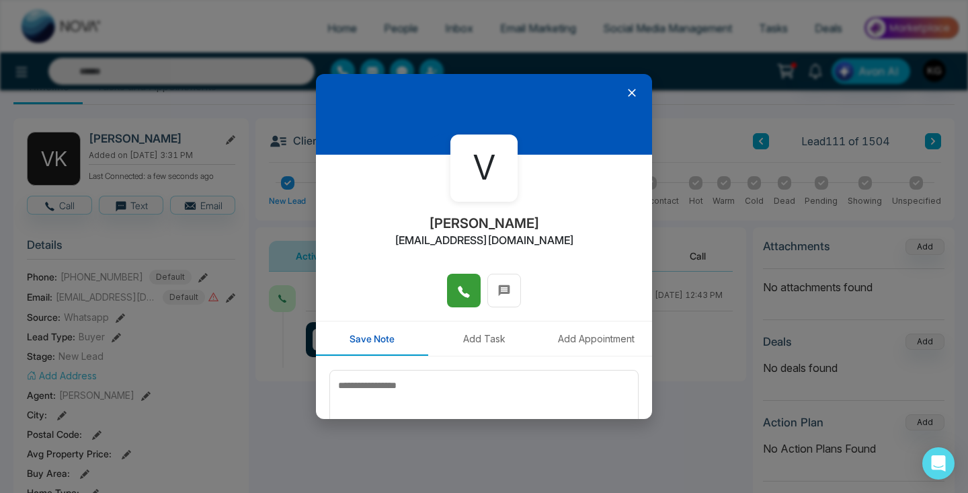
click at [633, 91] on icon at bounding box center [632, 93] width 8 height 8
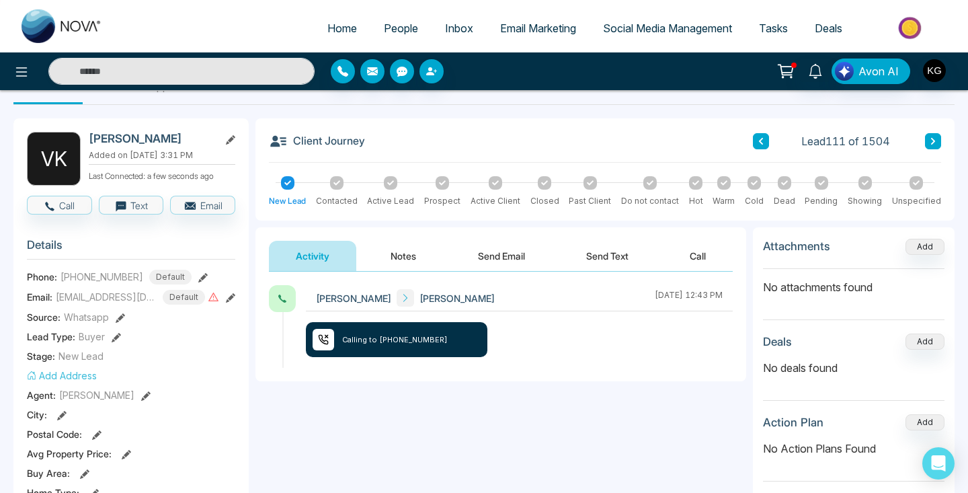
click at [760, 141] on icon at bounding box center [761, 141] width 4 height 7
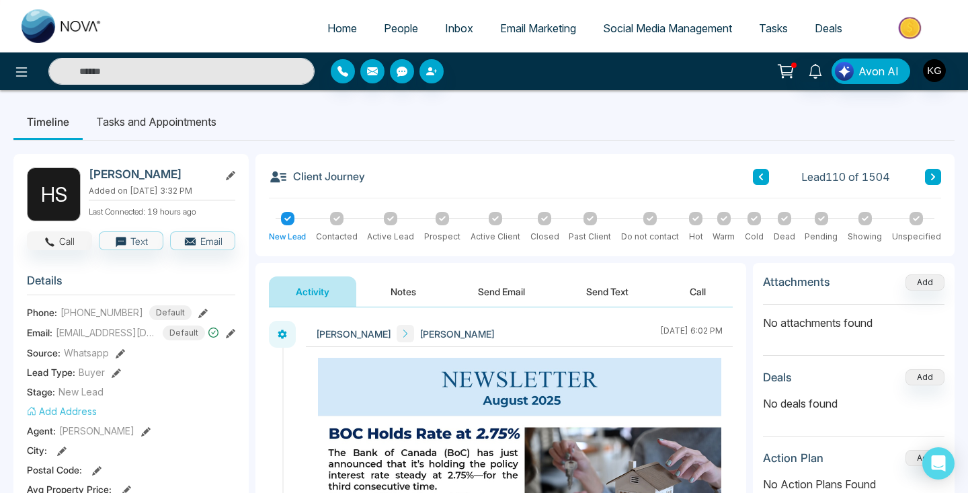
click at [69, 239] on button "Call" at bounding box center [59, 240] width 65 height 19
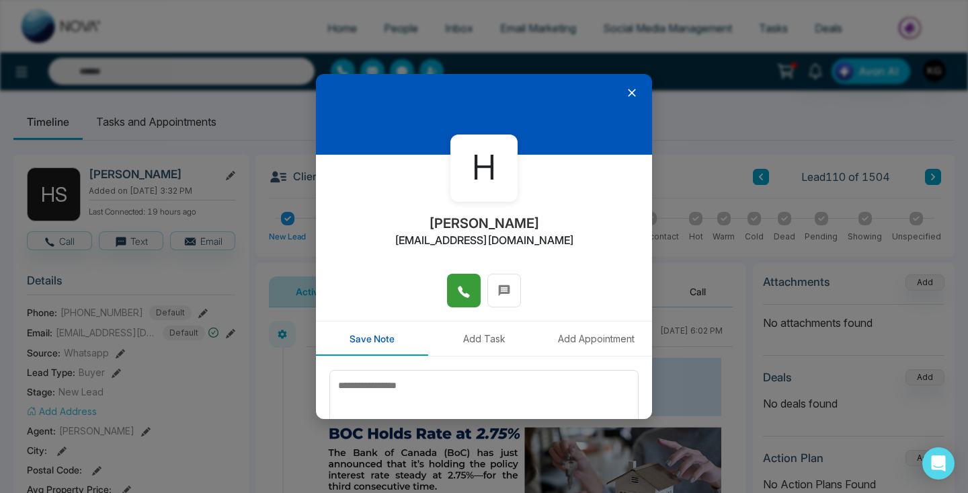
click at [460, 293] on icon at bounding box center [463, 291] width 13 height 13
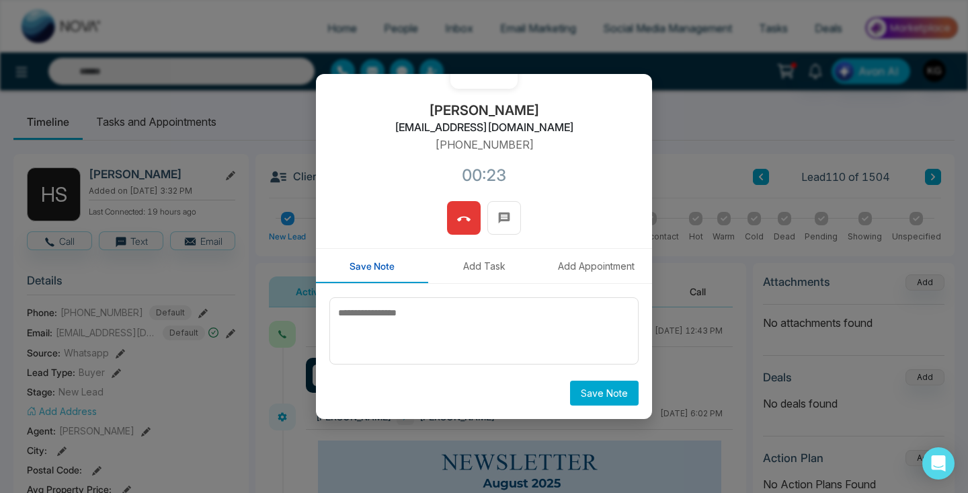
scroll to position [73, 0]
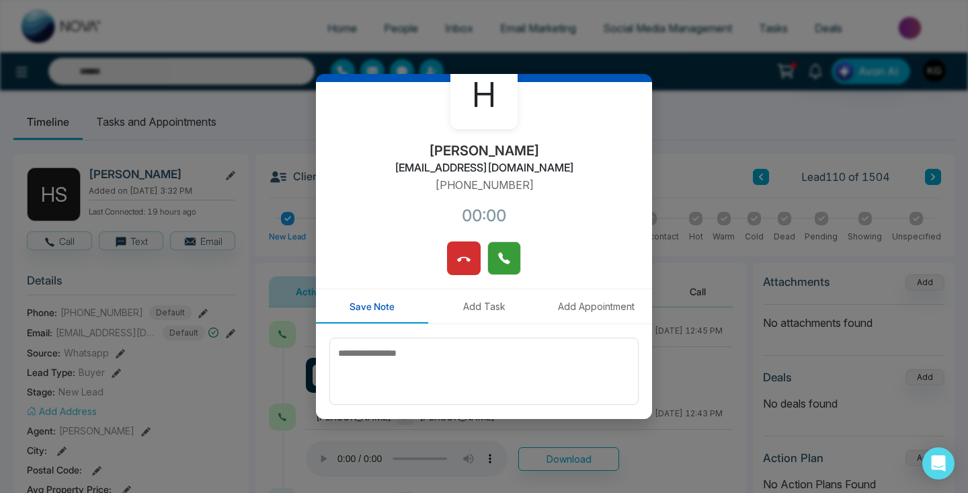
click at [507, 261] on icon at bounding box center [503, 257] width 11 height 11
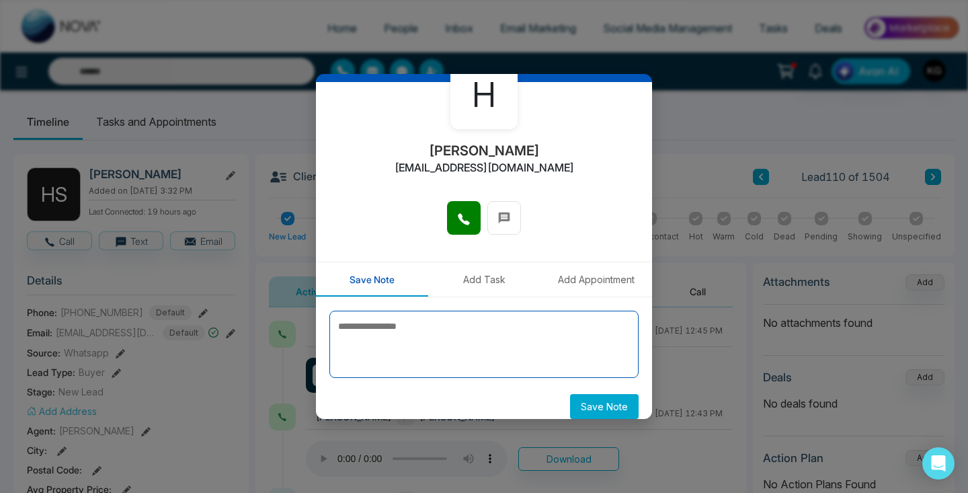
click at [380, 341] on textarea at bounding box center [483, 343] width 309 height 67
type textarea "**********"
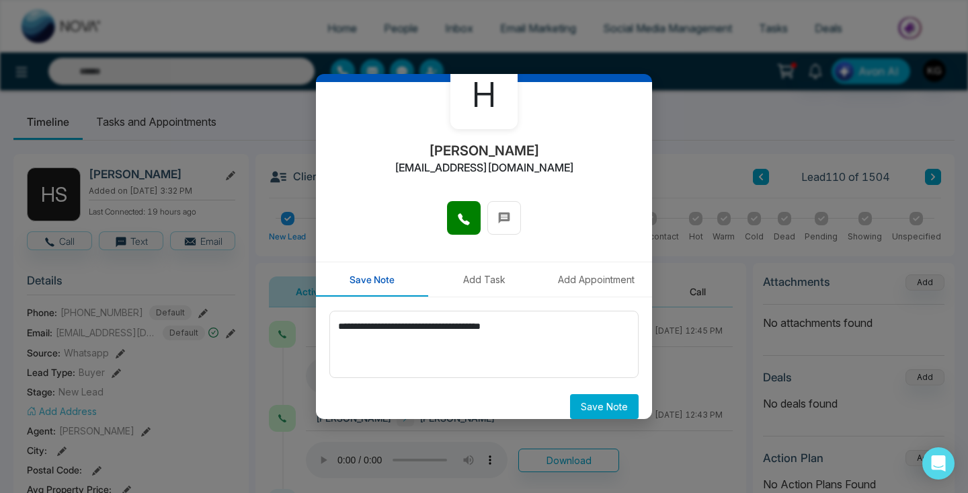
click at [600, 410] on button "Save Note" at bounding box center [604, 406] width 69 height 25
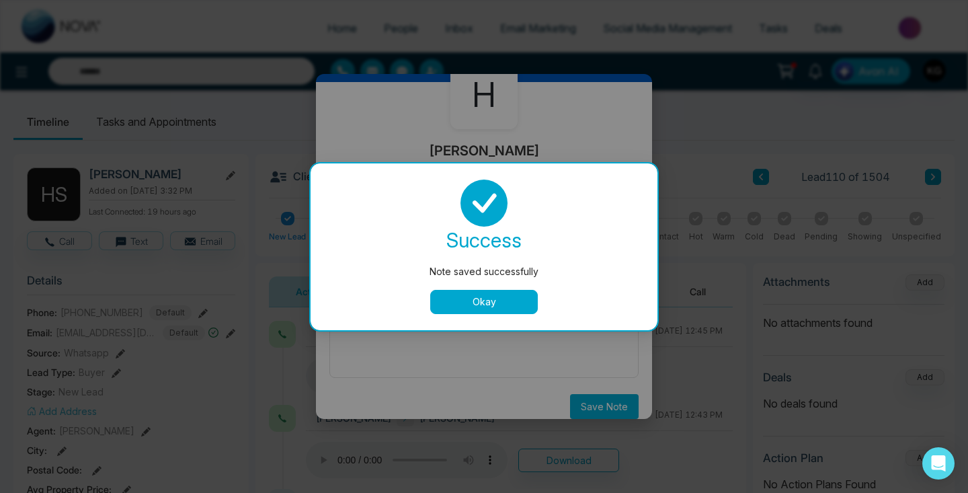
scroll to position [0, 0]
click at [503, 300] on button "Okay" at bounding box center [484, 302] width 108 height 24
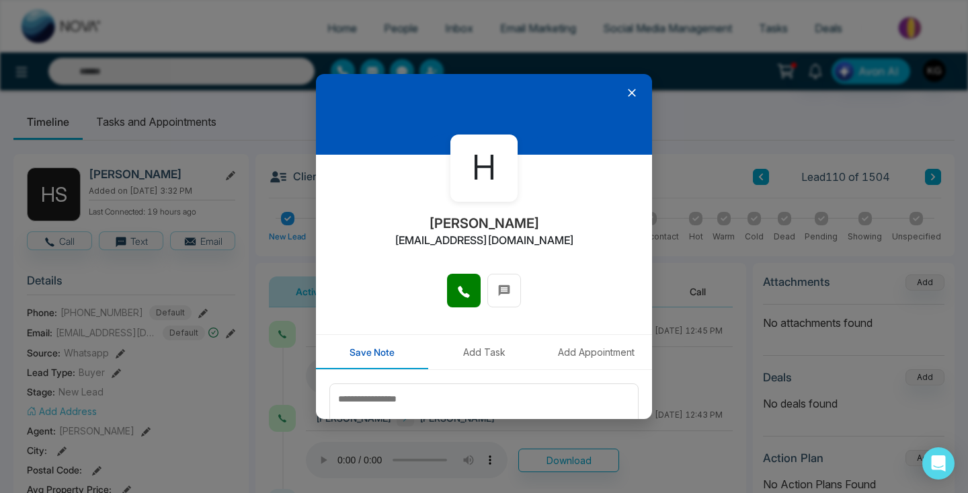
click at [632, 91] on icon at bounding box center [631, 92] width 13 height 13
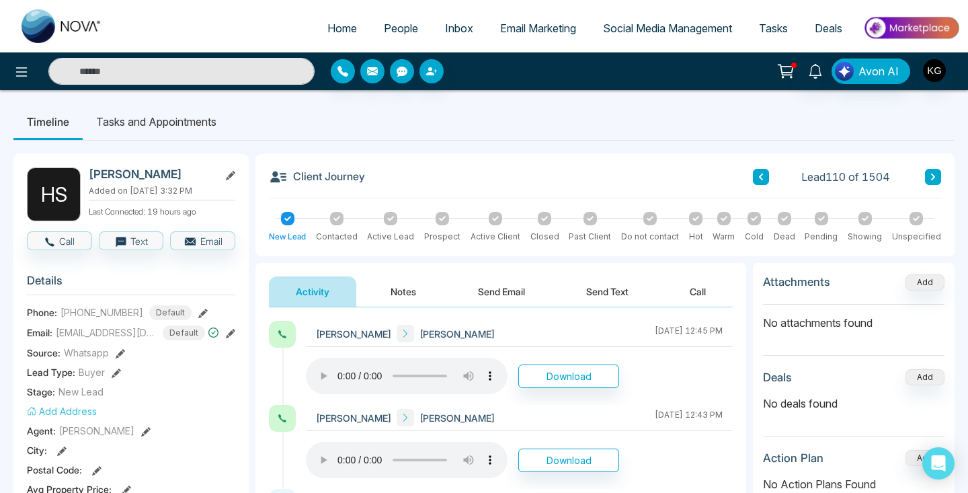
click at [339, 218] on icon at bounding box center [336, 218] width 7 height 5
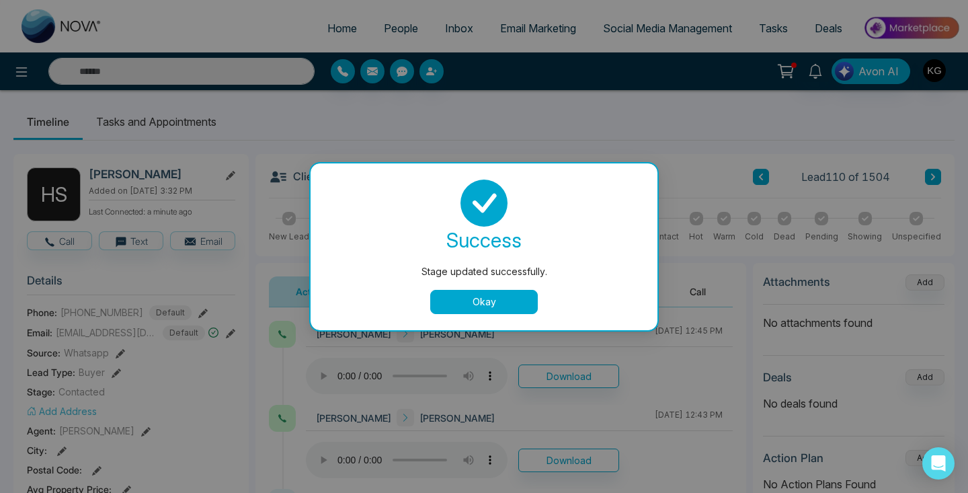
click at [460, 298] on button "Okay" at bounding box center [484, 302] width 108 height 24
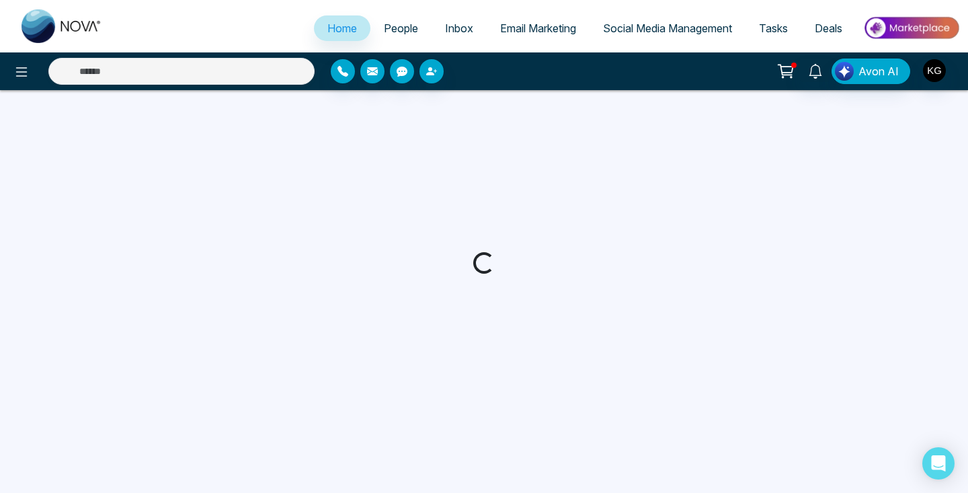
select select "*"
